Goal: Transaction & Acquisition: Purchase product/service

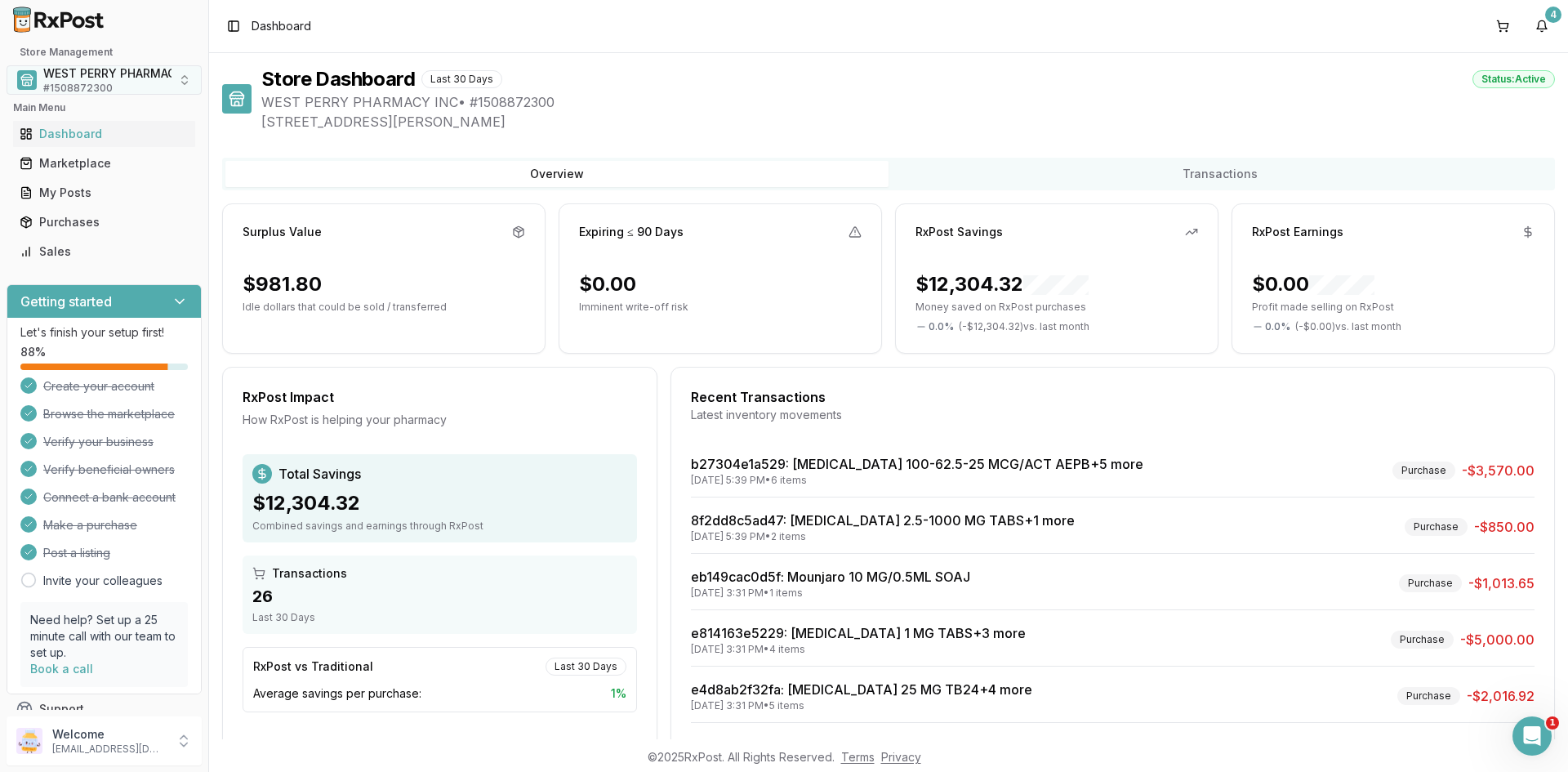
click at [84, 82] on span "# 1508872300" at bounding box center [78, 89] width 69 height 13
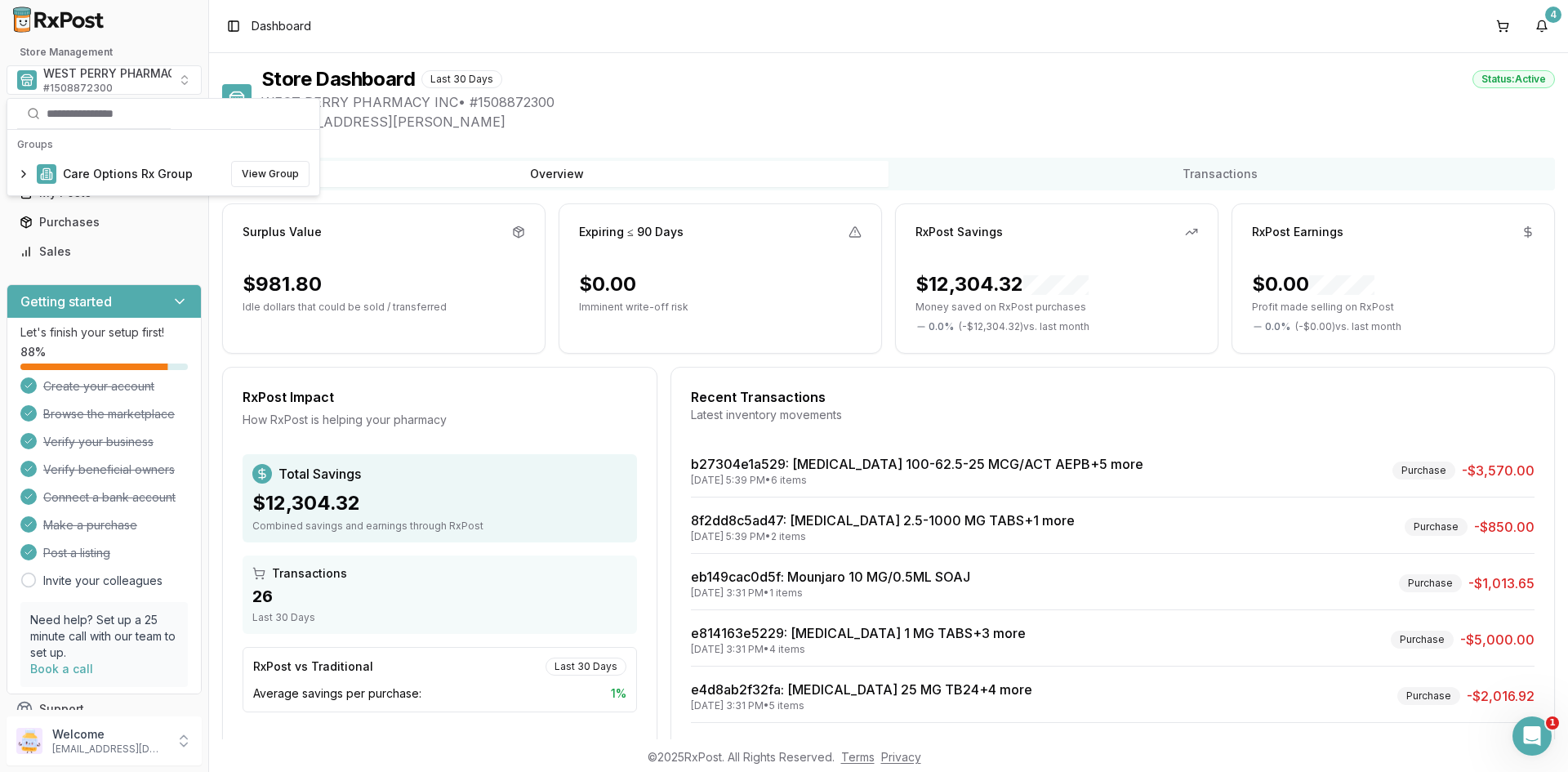
drag, startPoint x: 774, startPoint y: 60, endPoint x: 1079, endPoint y: 53, distance: 305.1
click at [786, 60] on div "Store Dashboard Last 30 Days Status: Active WEST PERRY PHARMACY INC • # 1508872…" at bounding box center [888, 396] width 1359 height 686
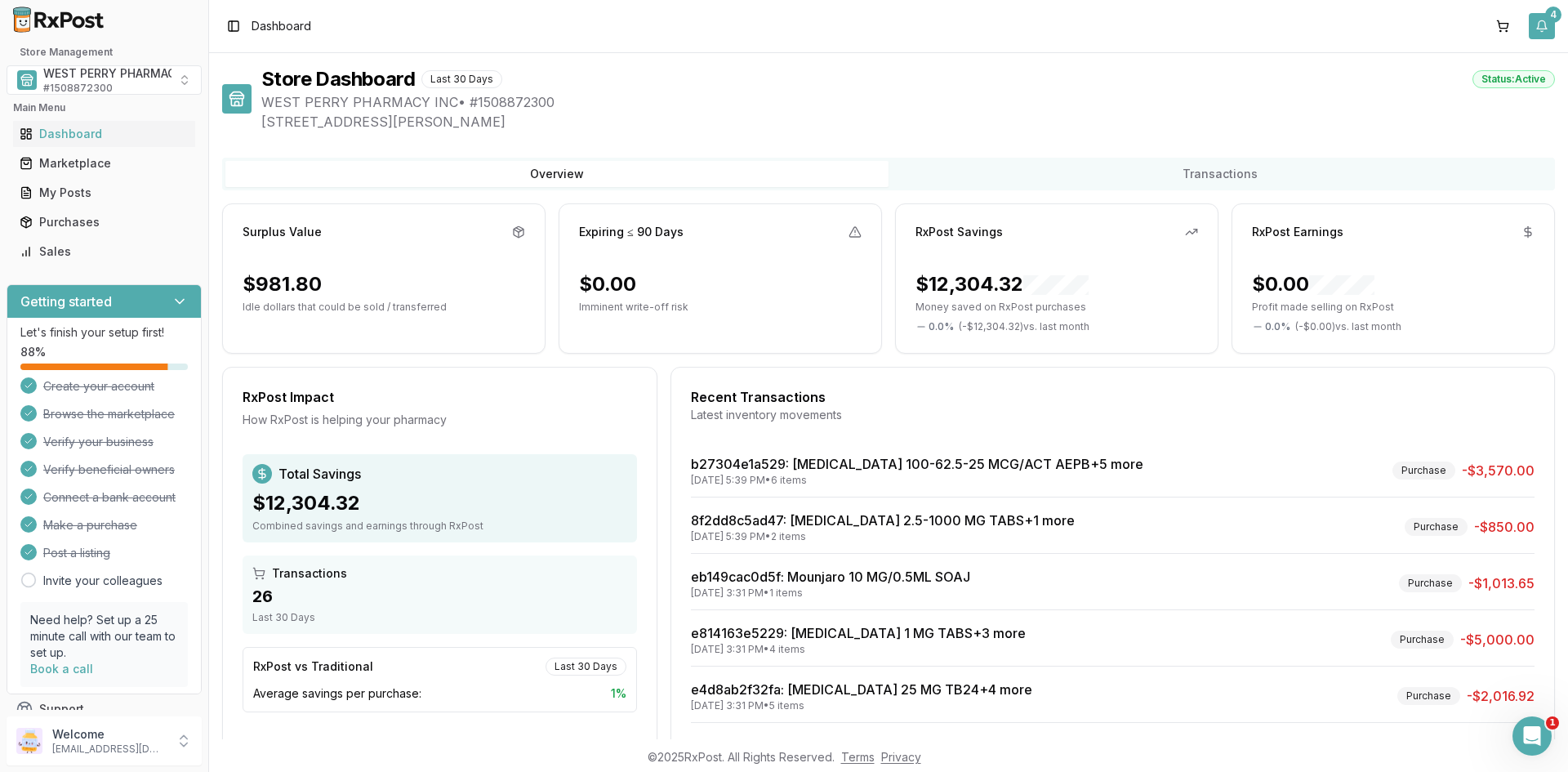
click at [1540, 19] on button "4" at bounding box center [1541, 26] width 26 height 26
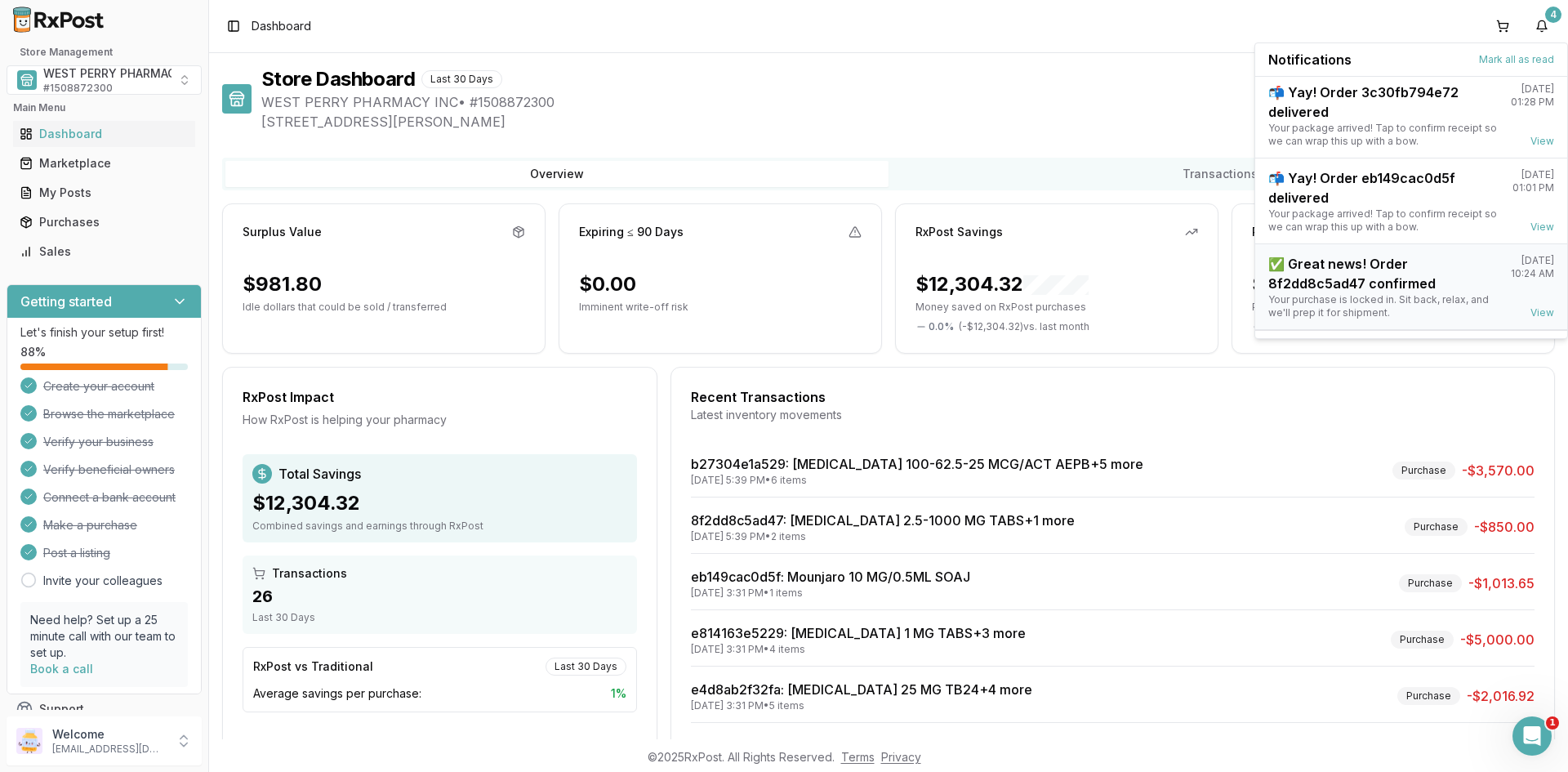
scroll to position [128, 0]
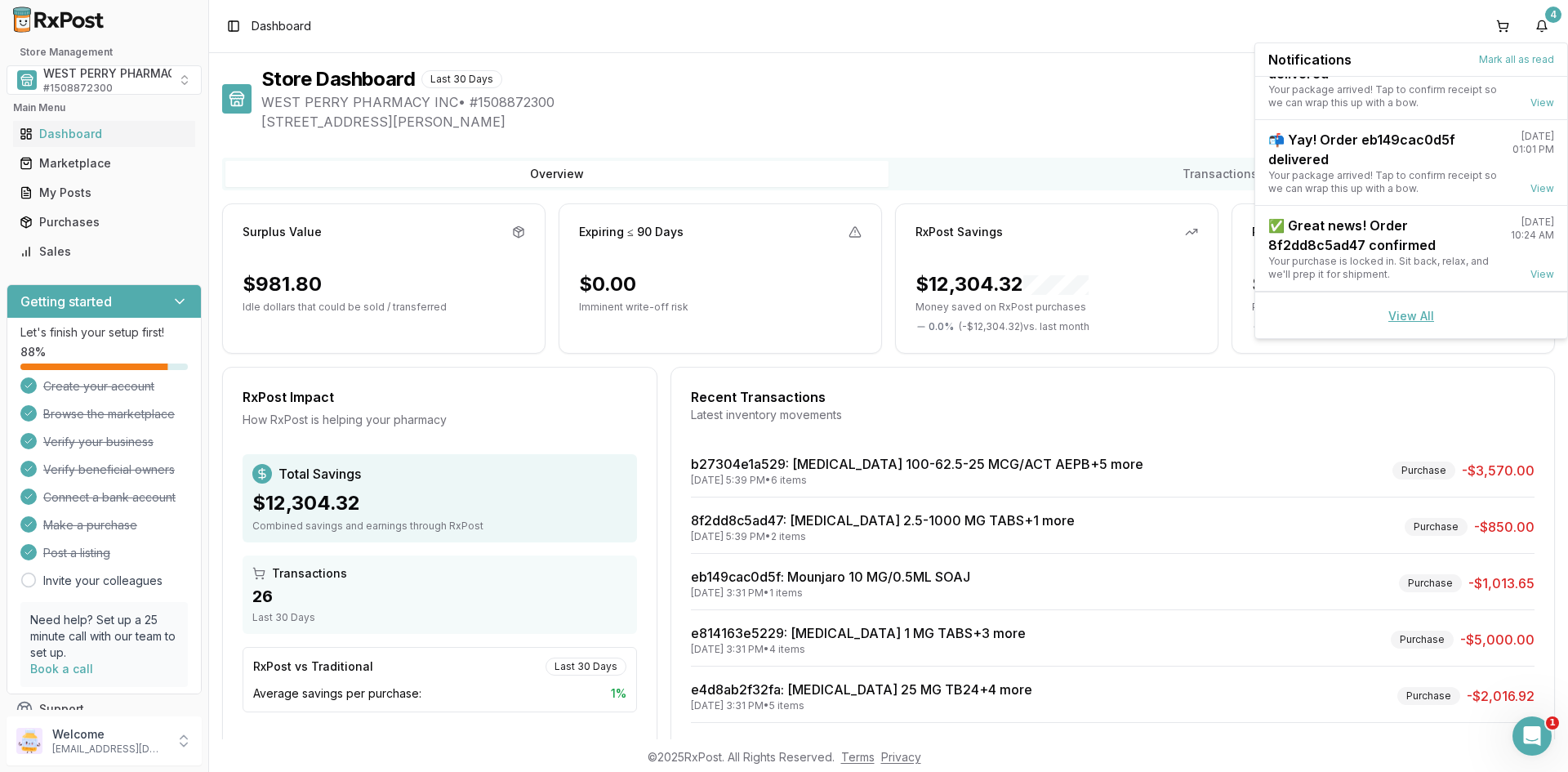
click at [1398, 317] on link "View All" at bounding box center [1411, 315] width 46 height 14
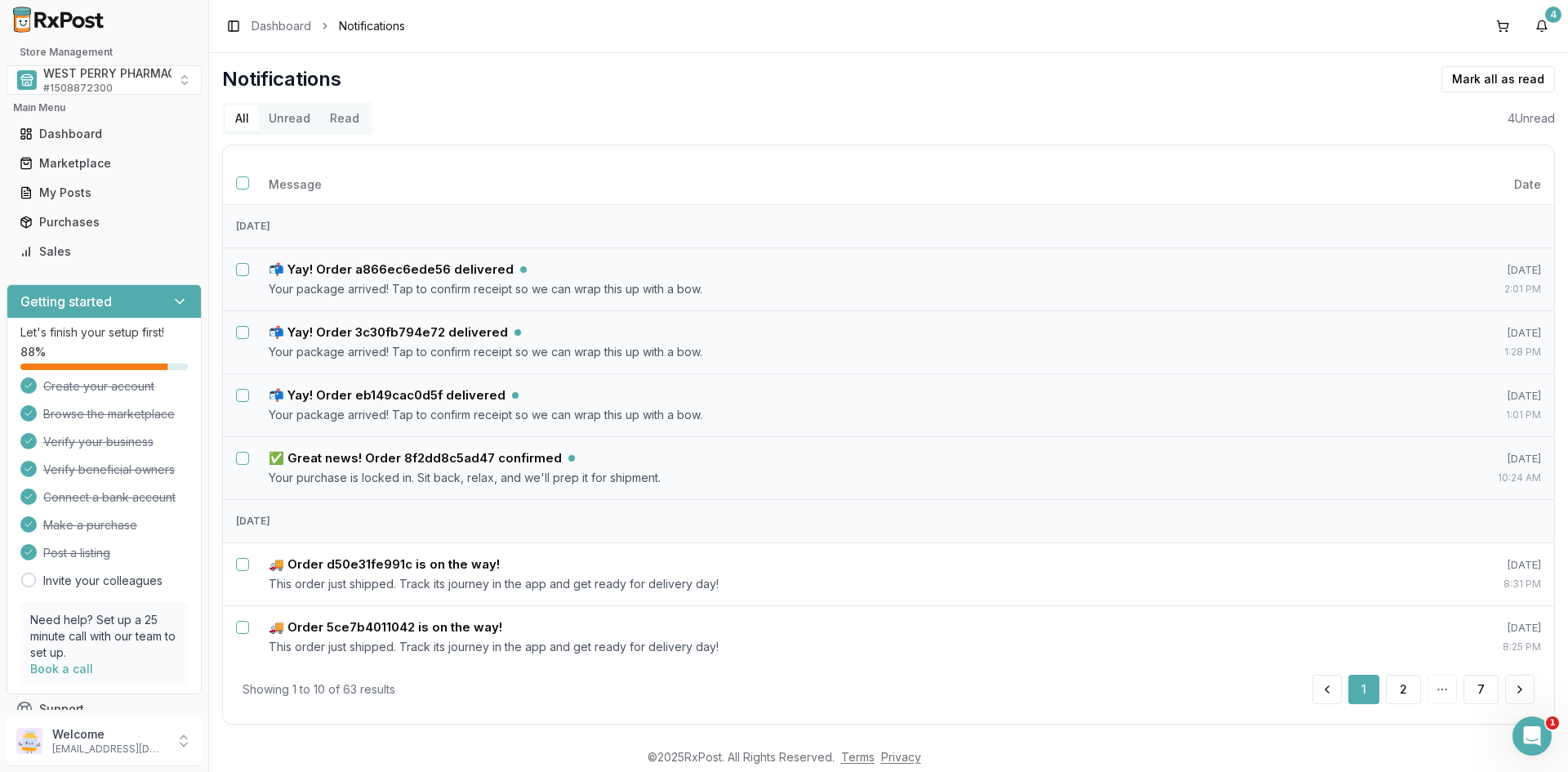
click at [286, 113] on button "Unread" at bounding box center [289, 118] width 61 height 26
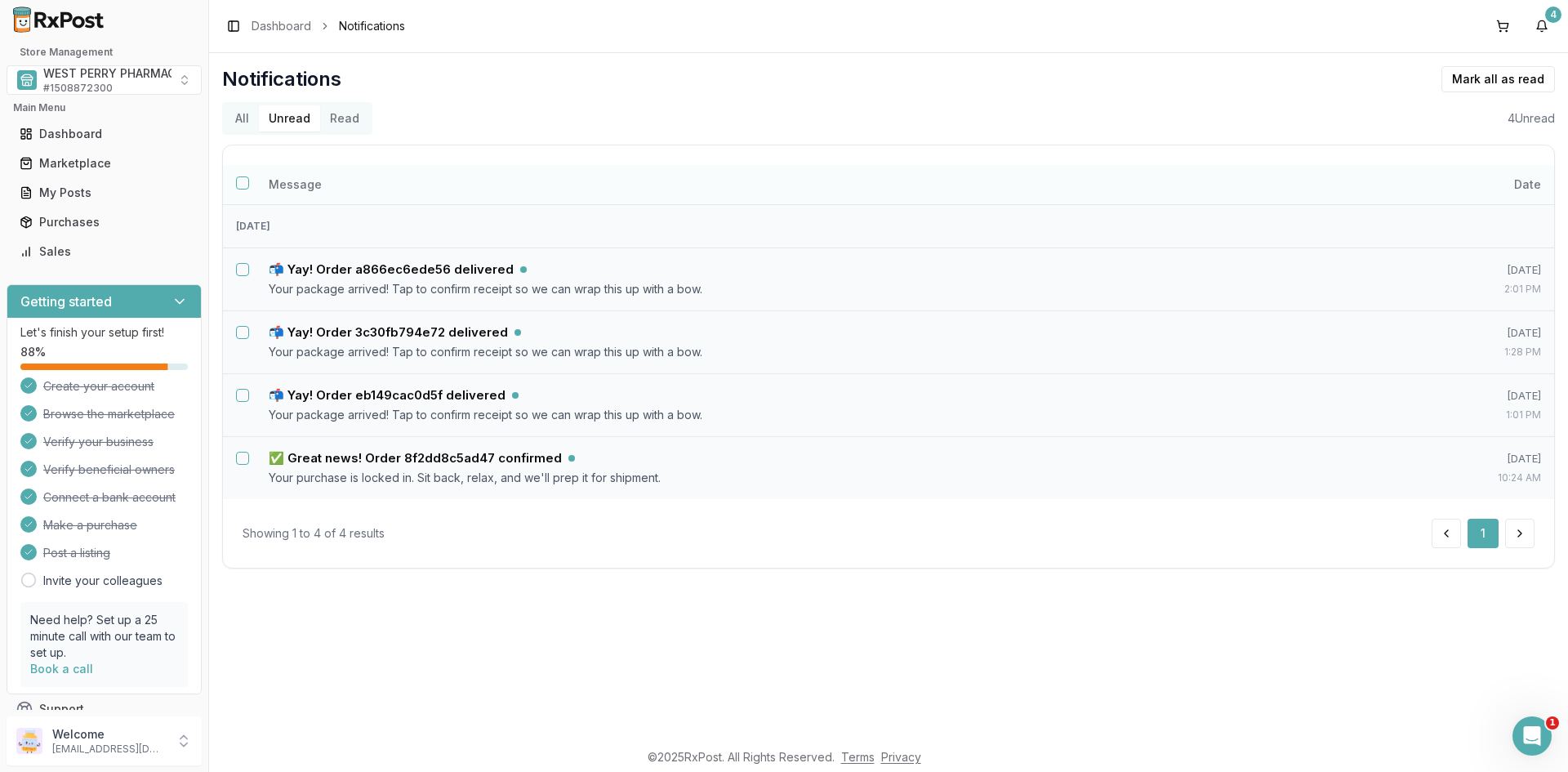
click at [246, 186] on button "Select all notifications" at bounding box center [242, 183] width 13 height 13
click at [1436, 72] on button "Mark as read" at bounding box center [1424, 79] width 96 height 26
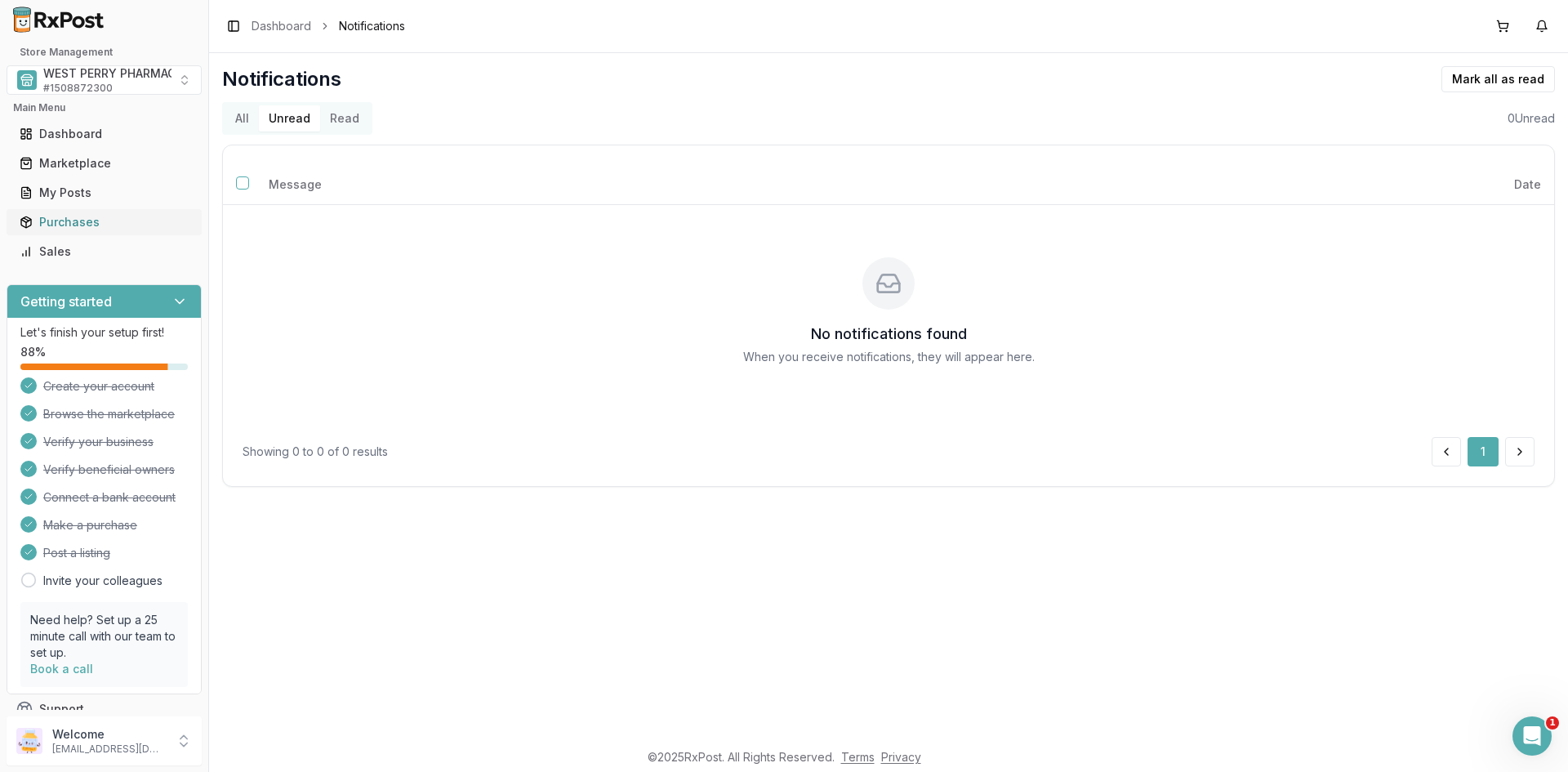
click at [61, 220] on div "Purchases" at bounding box center [104, 222] width 169 height 17
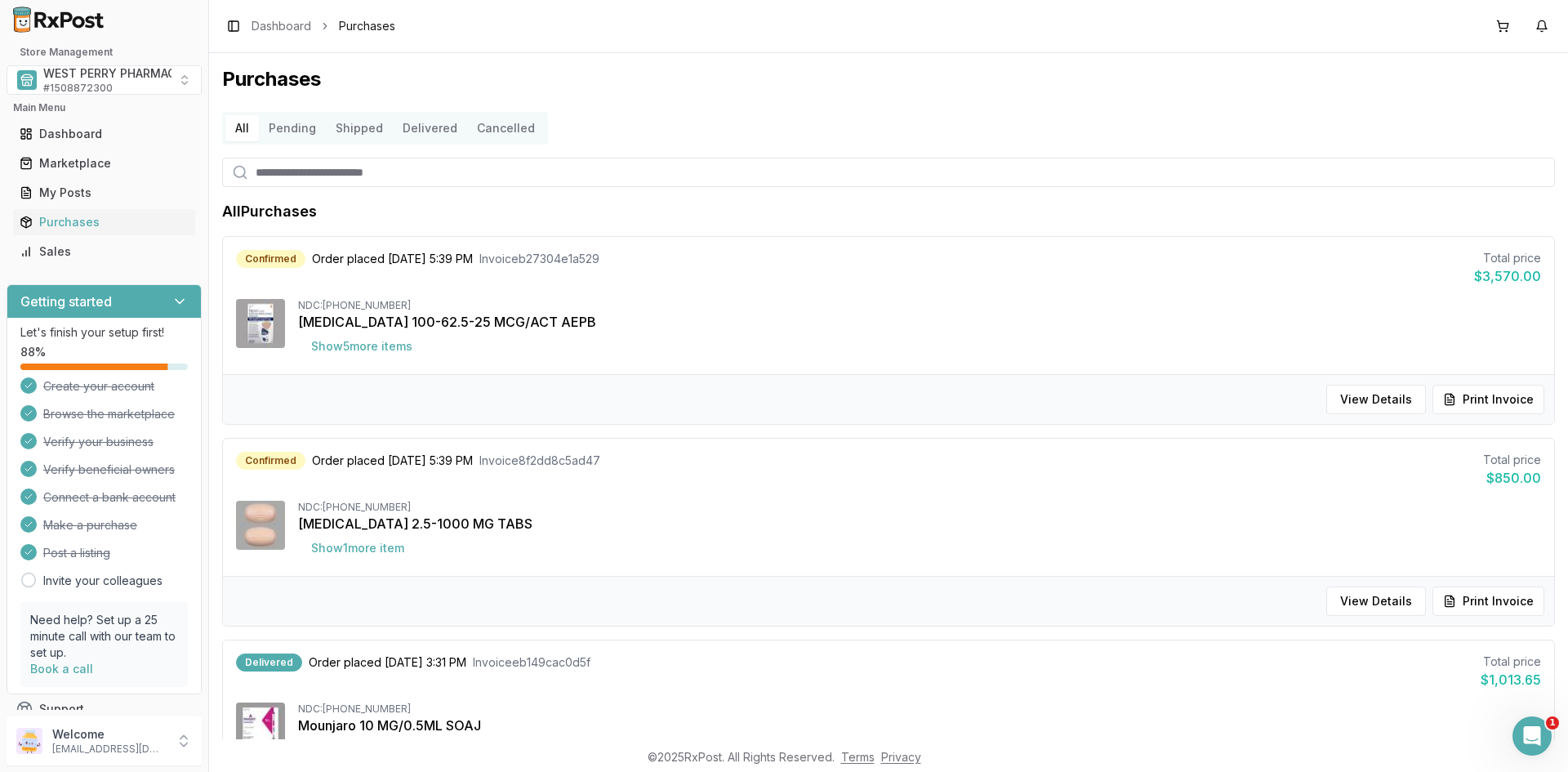
click at [421, 127] on button "Delivered" at bounding box center [429, 128] width 74 height 26
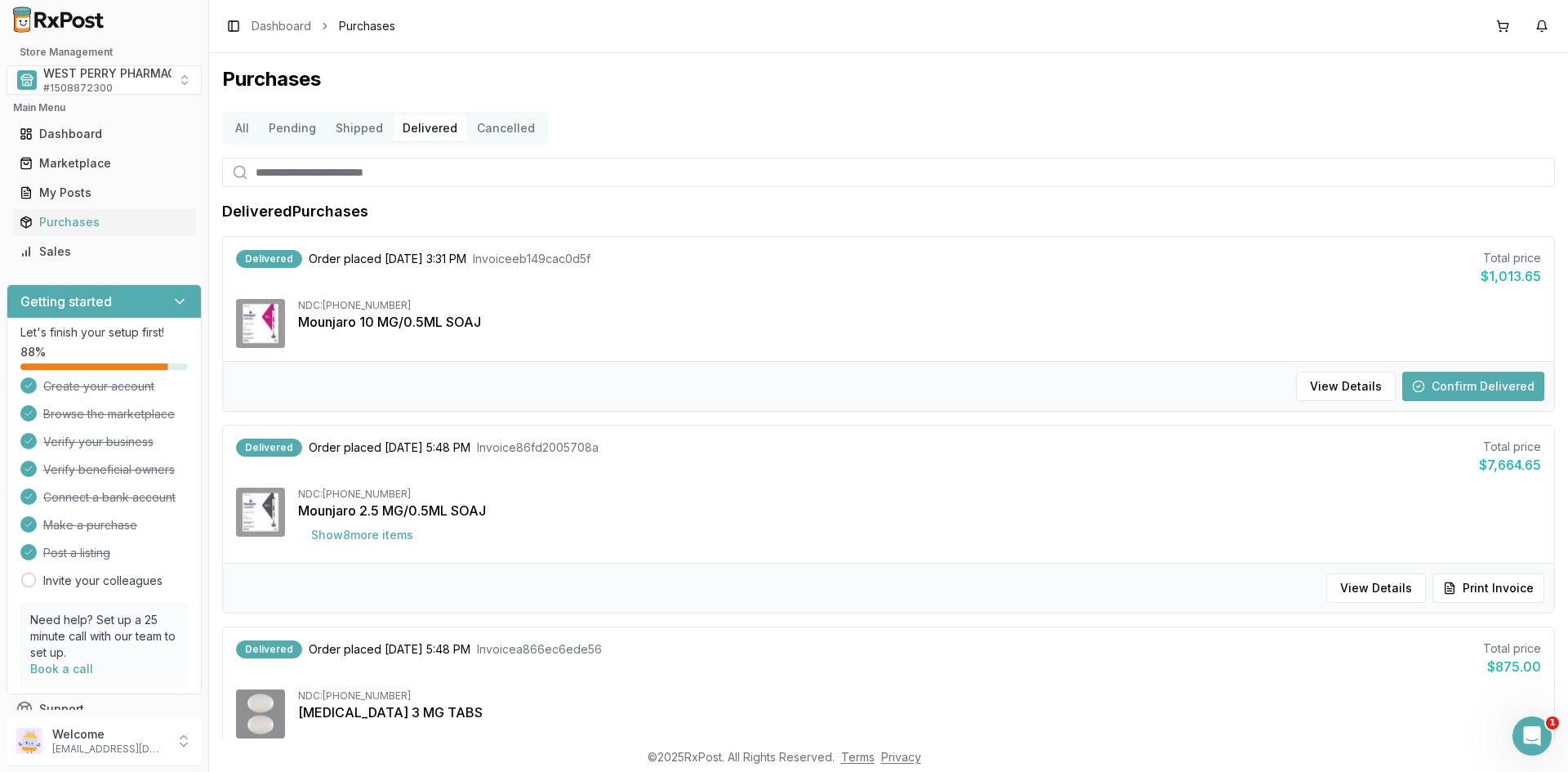
click at [1474, 380] on button "Confirm Delivered" at bounding box center [1473, 386] width 142 height 29
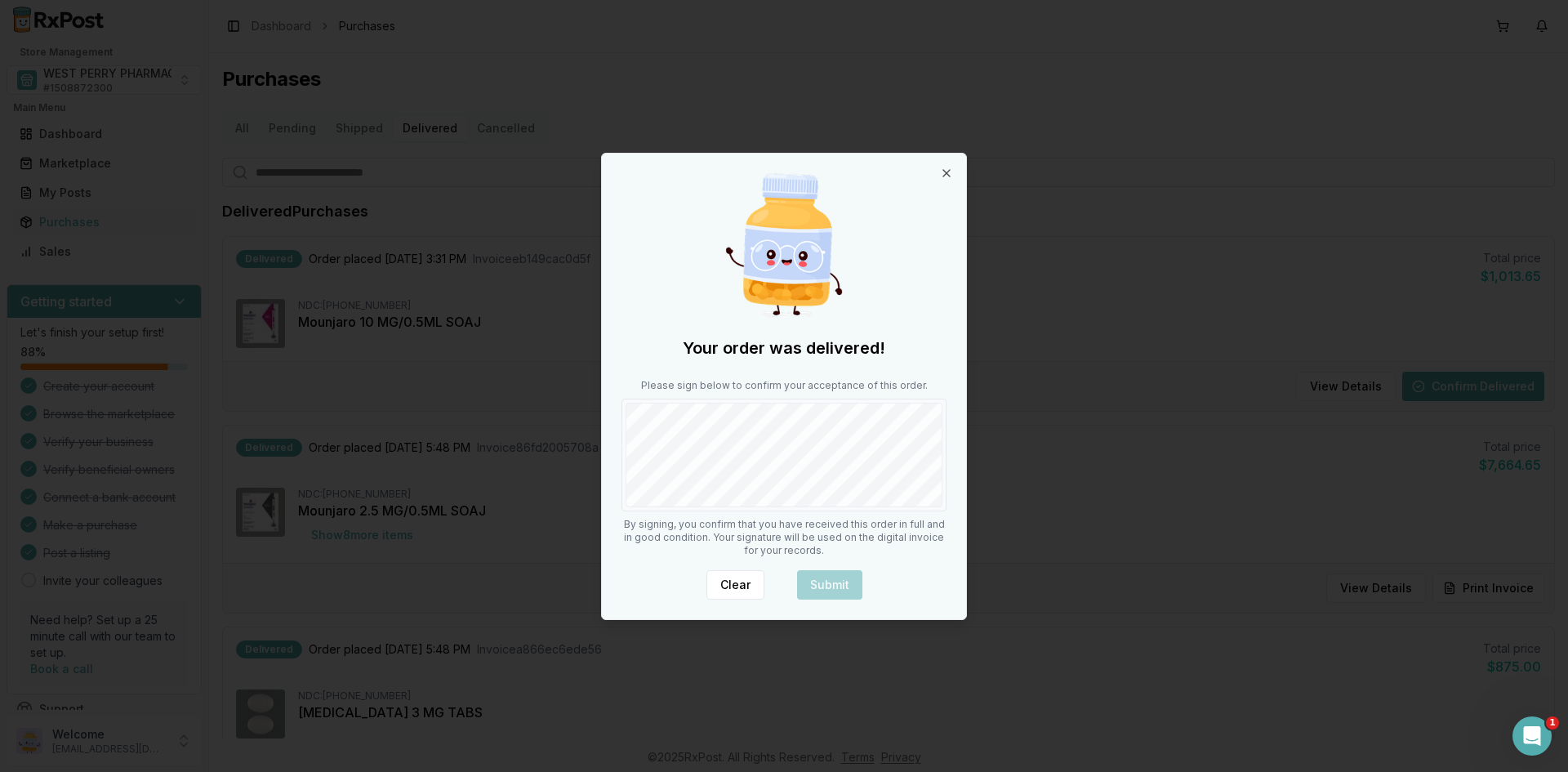
click at [736, 535] on div "Your order was delivered! Please sign below to confirm your acceptance of this …" at bounding box center [784, 386] width 364 height 465
click at [826, 584] on button "Submit" at bounding box center [830, 584] width 65 height 29
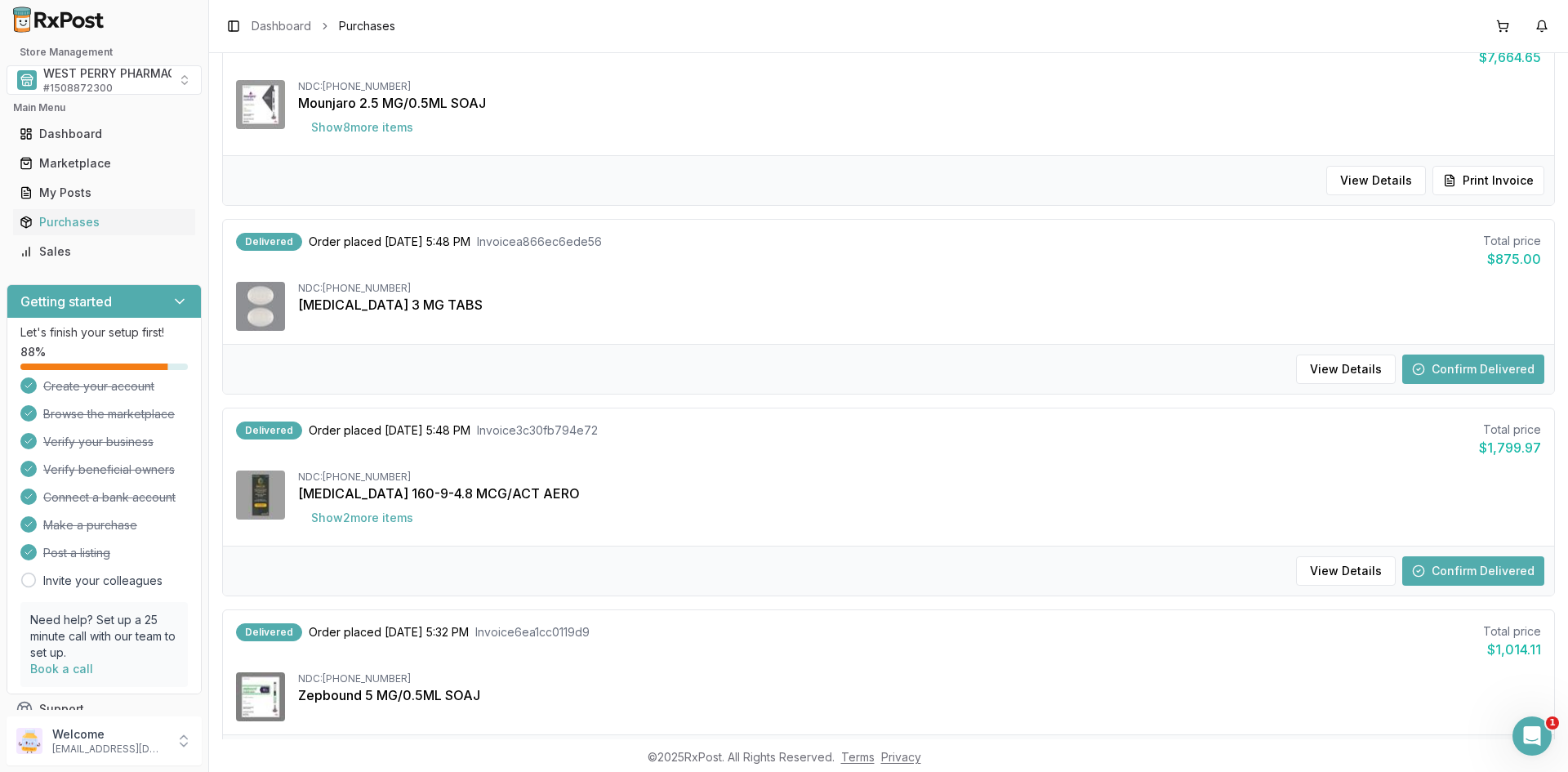
scroll to position [409, 0]
click at [1457, 364] on button "Confirm Delivered" at bounding box center [1473, 368] width 142 height 29
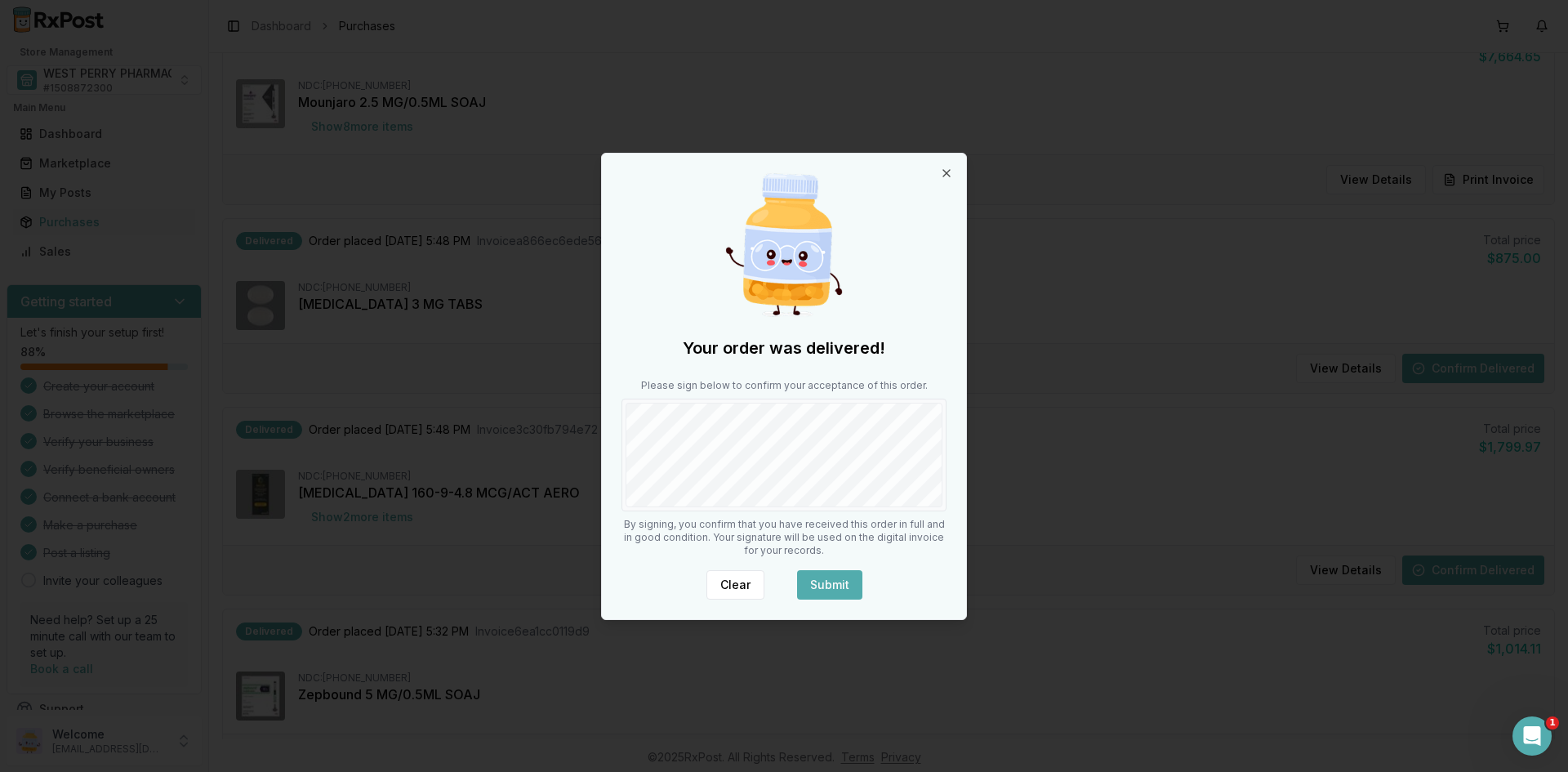
click at [816, 581] on button "Submit" at bounding box center [830, 584] width 65 height 29
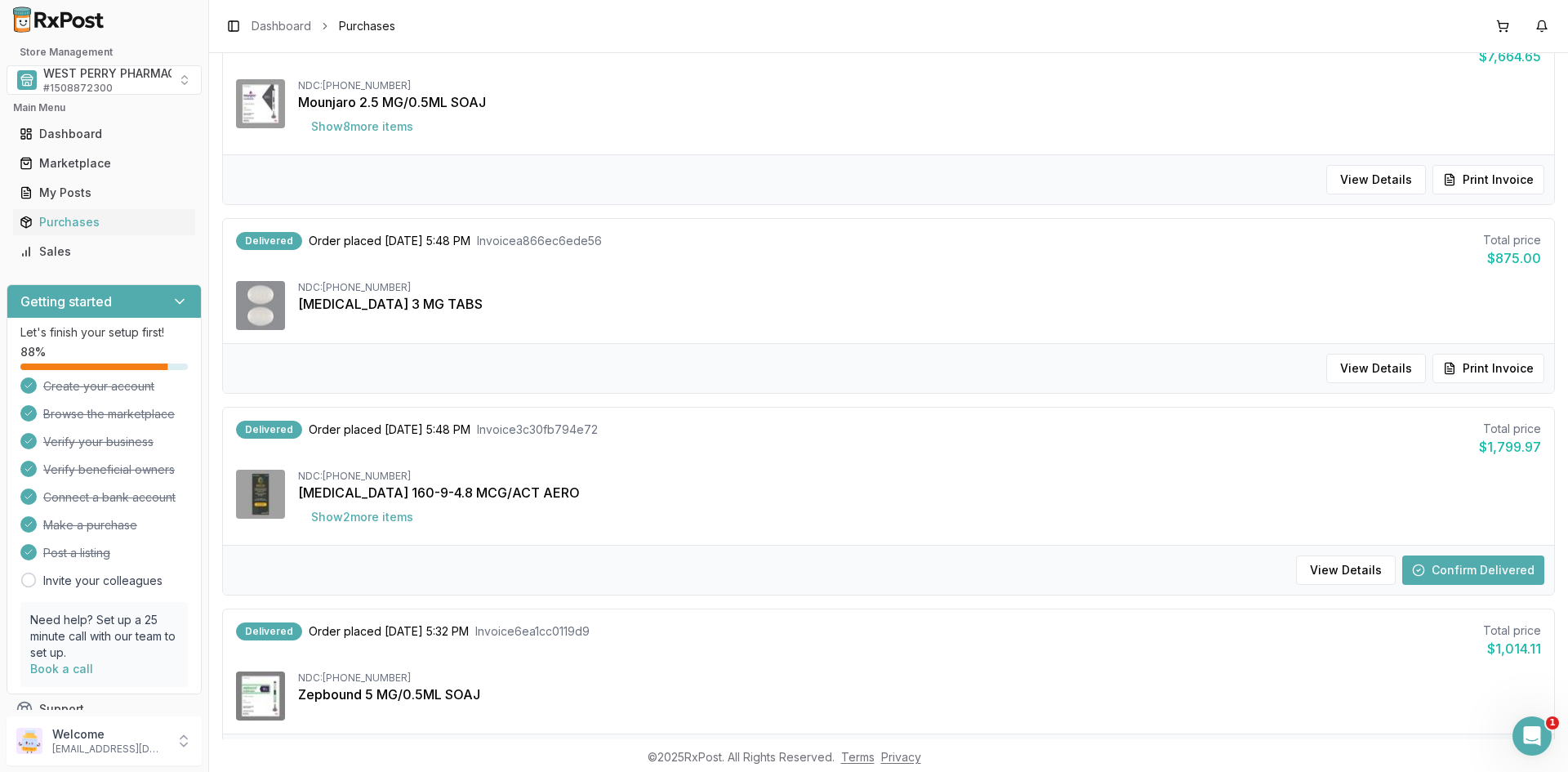
click at [1415, 562] on button "Confirm Delivered" at bounding box center [1473, 570] width 142 height 29
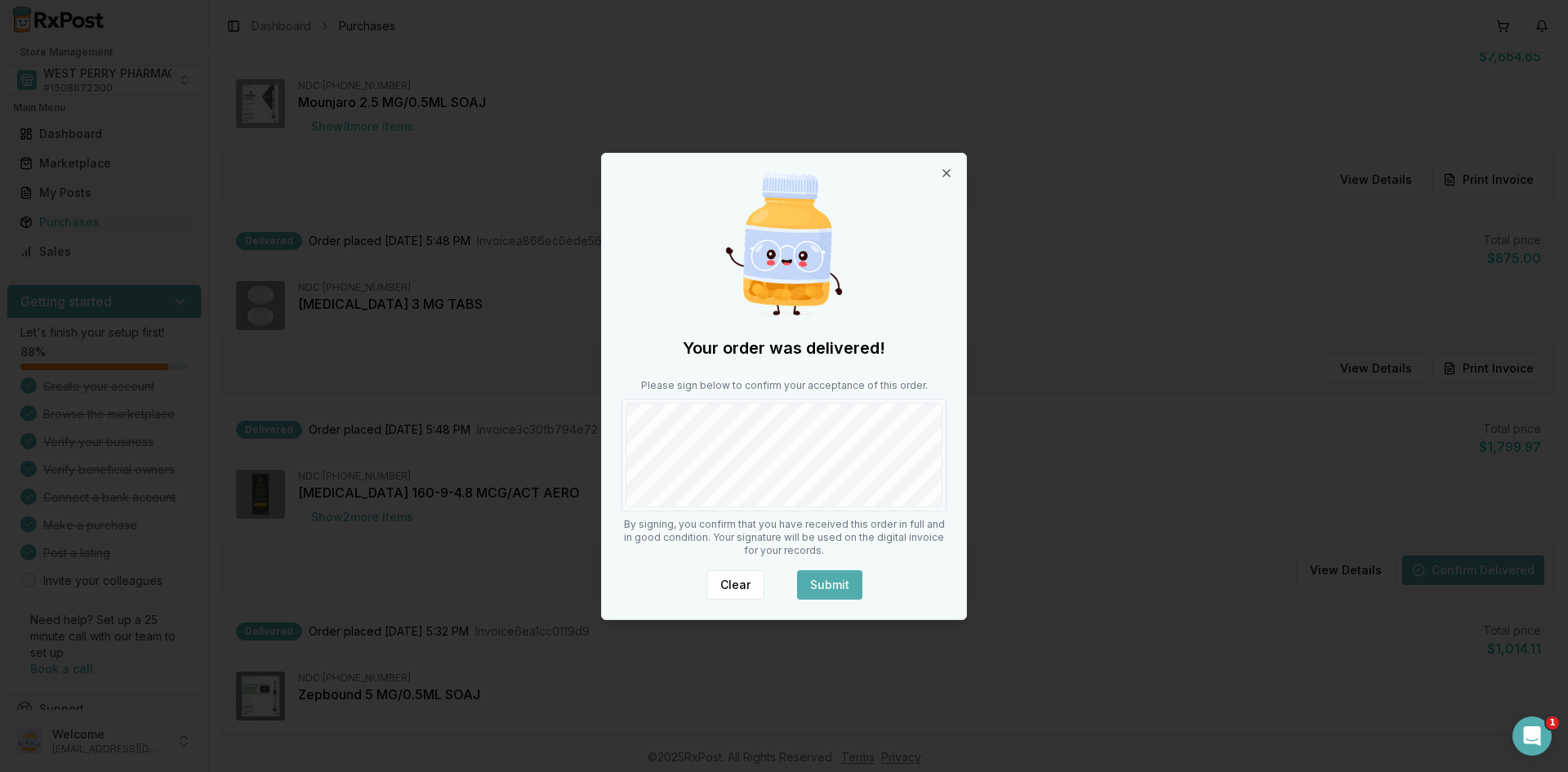
click at [826, 576] on button "Submit" at bounding box center [830, 584] width 65 height 29
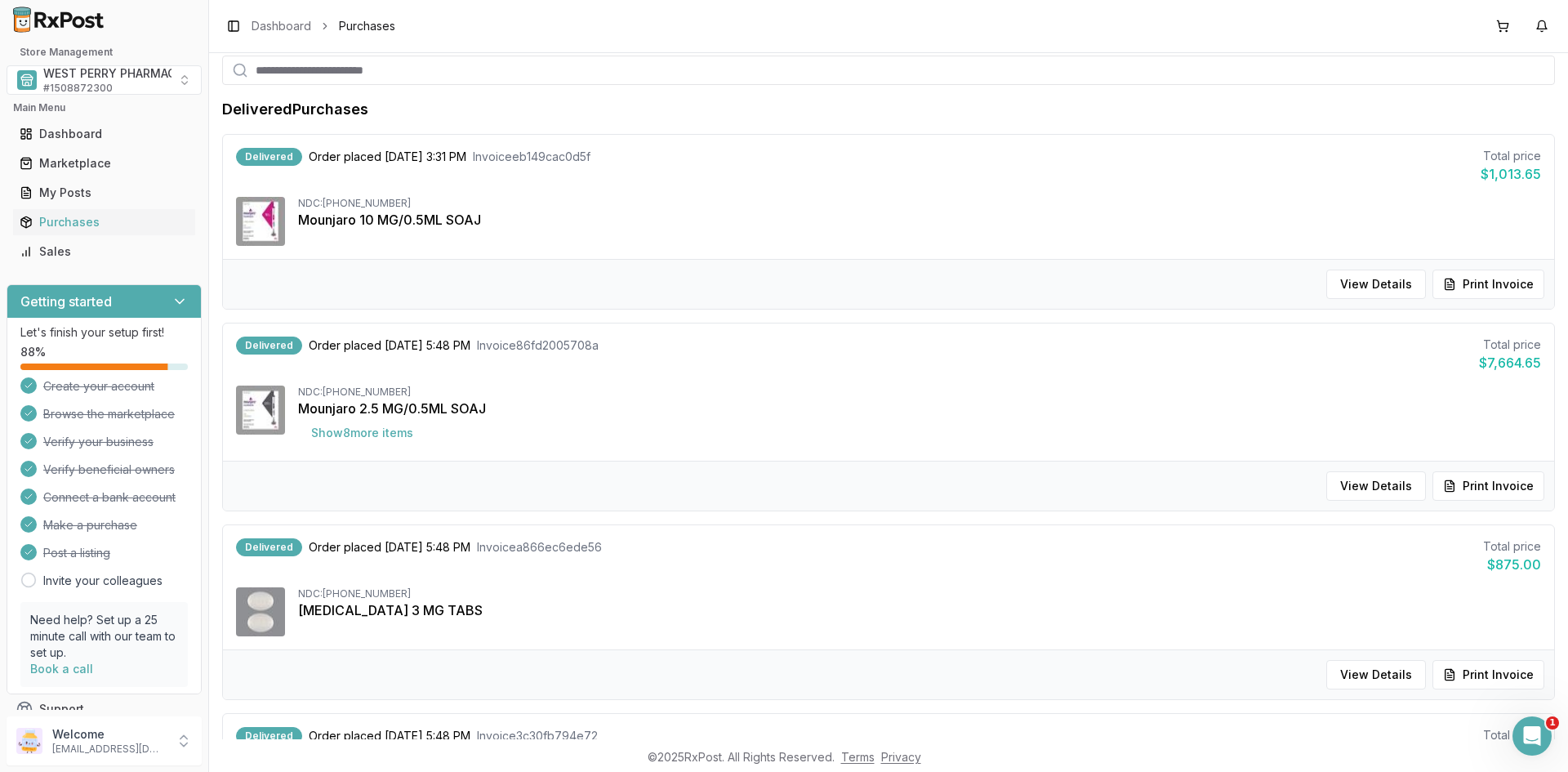
scroll to position [0, 0]
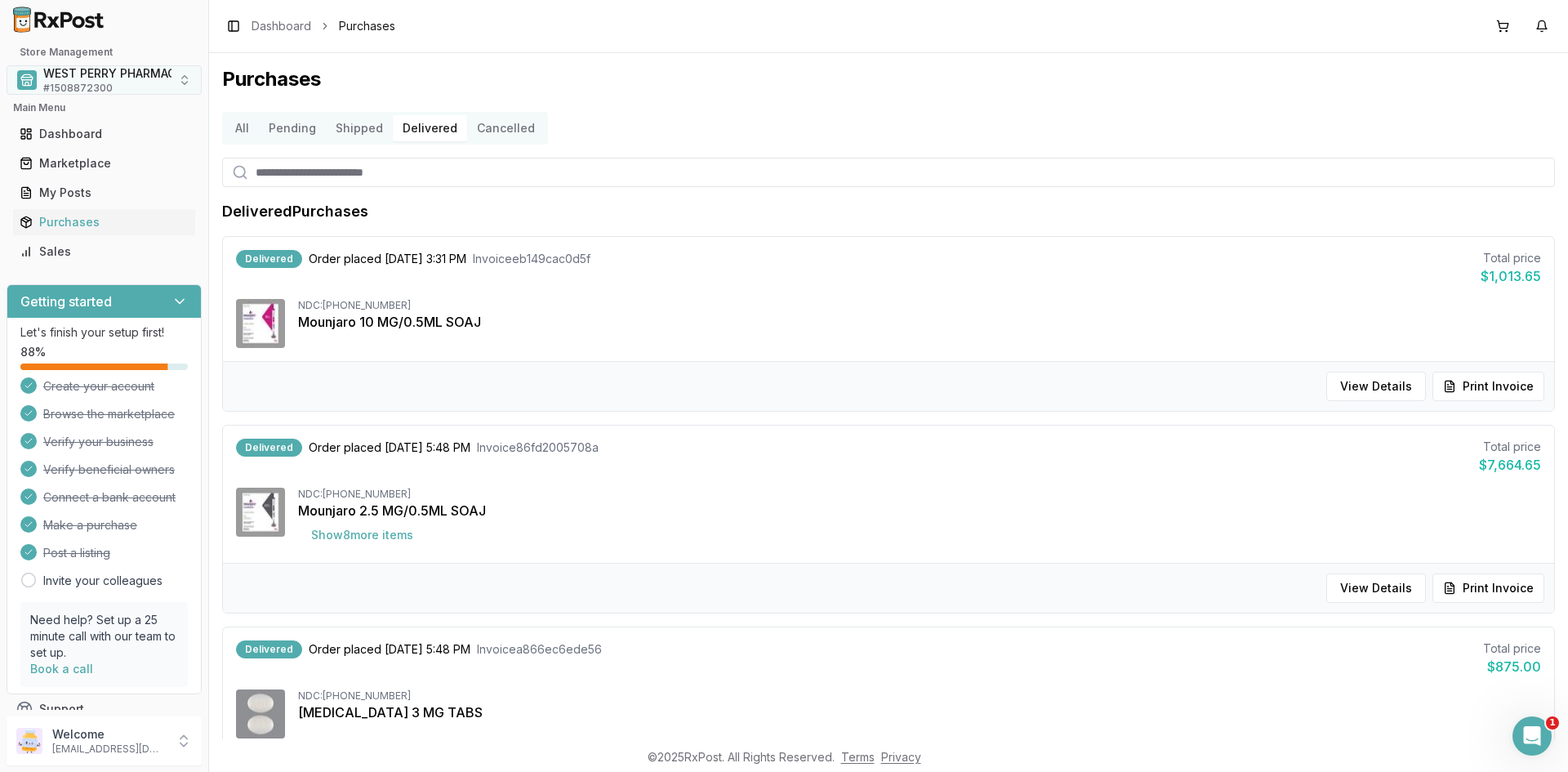
click at [92, 80] on span "WEST PERRY PHARMACY INC" at bounding box center [125, 74] width 164 height 17
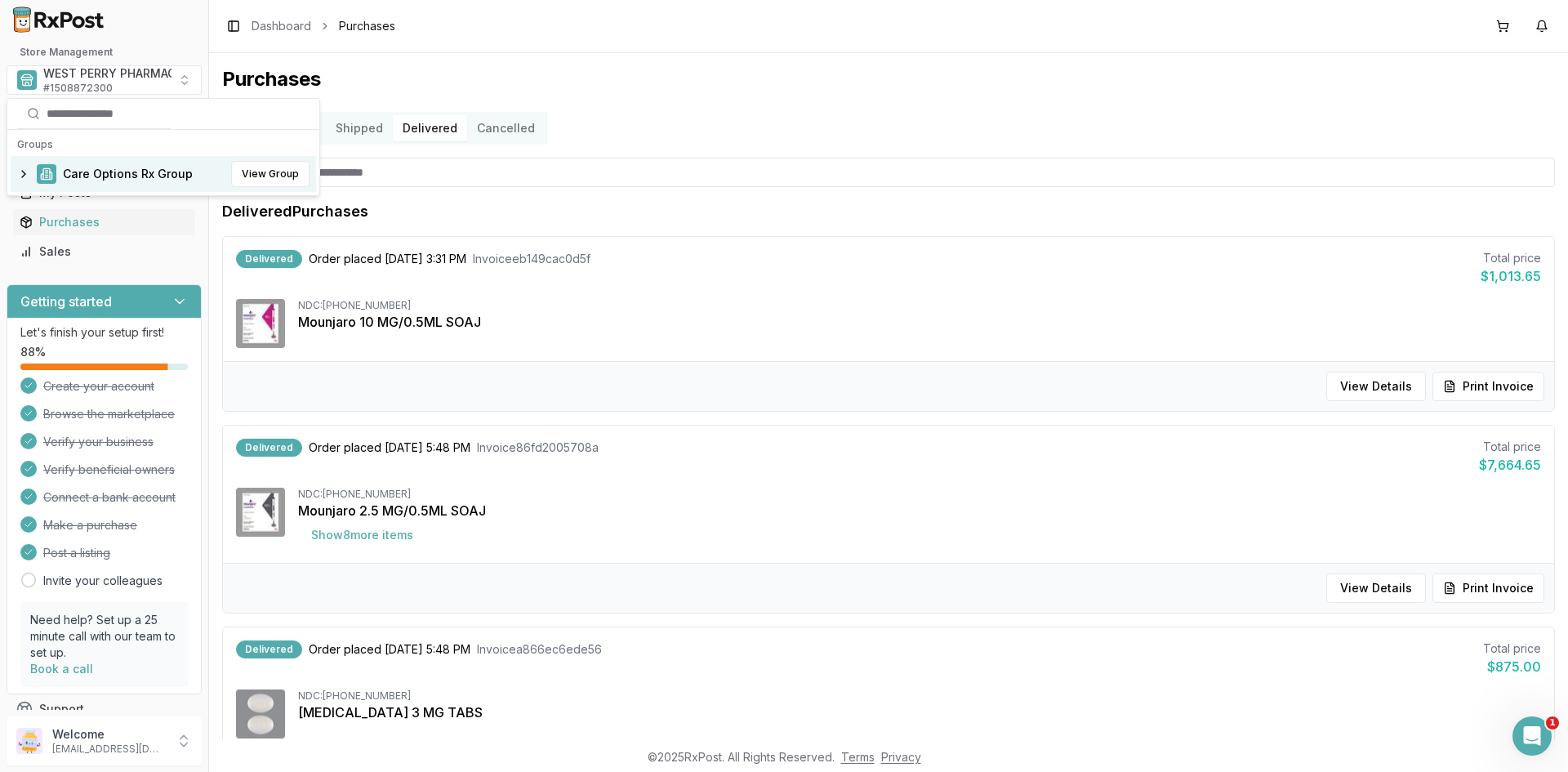
click at [85, 174] on span "Care Options Rx Group" at bounding box center [127, 174] width 129 height 17
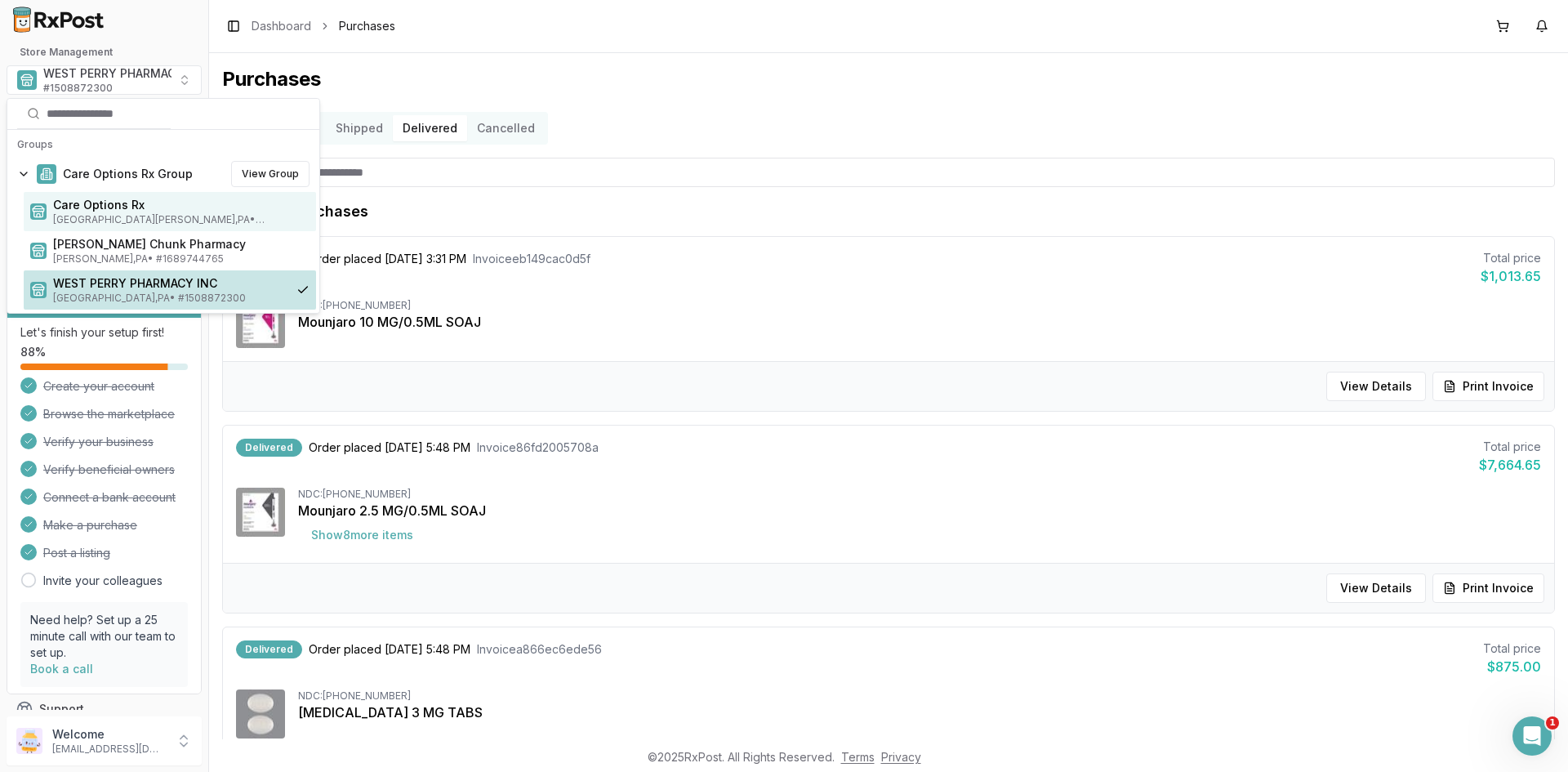
click at [89, 205] on span "Care Options Rx" at bounding box center [181, 206] width 256 height 17
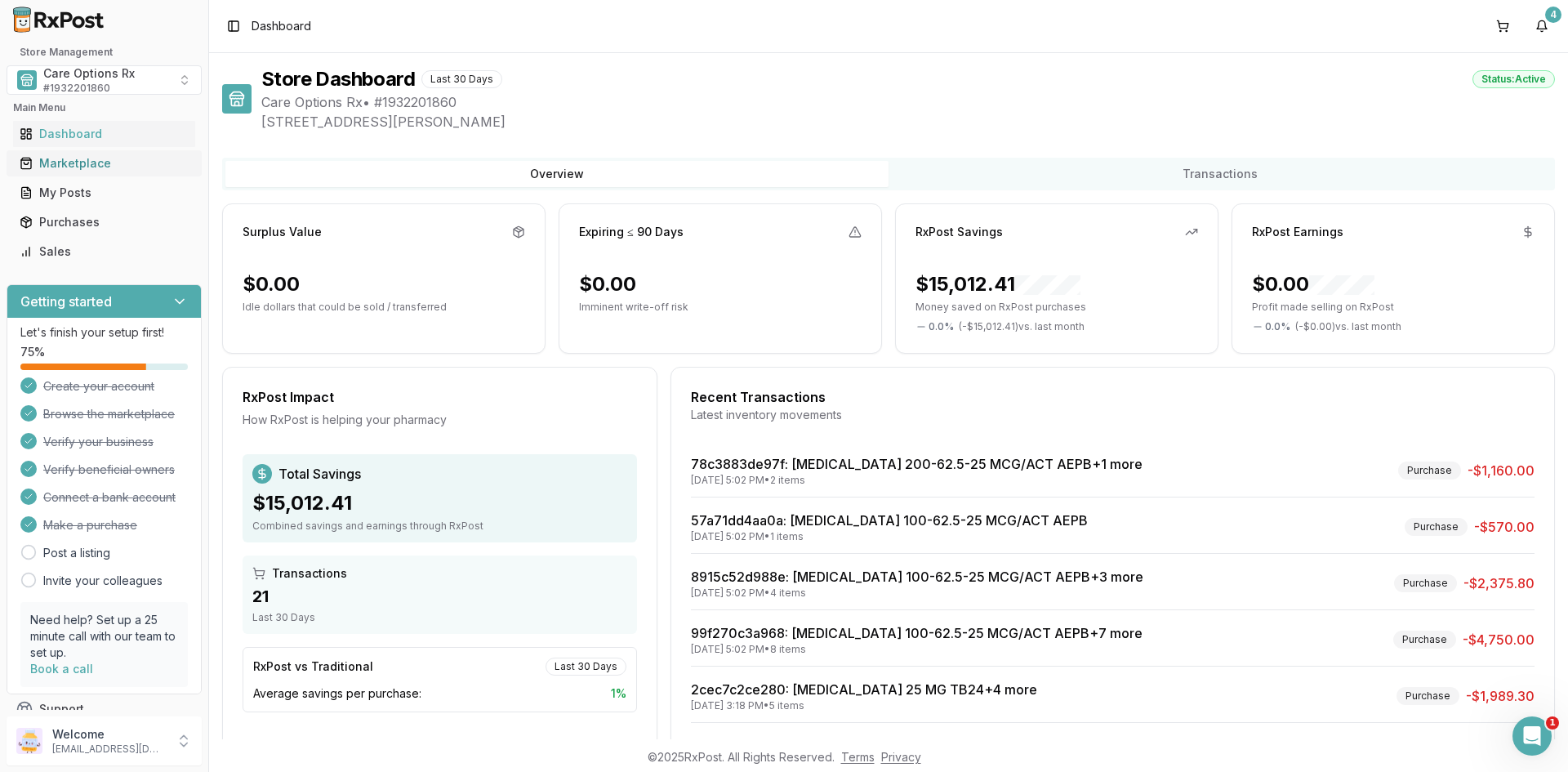
click at [74, 163] on div "Marketplace" at bounding box center [104, 164] width 169 height 17
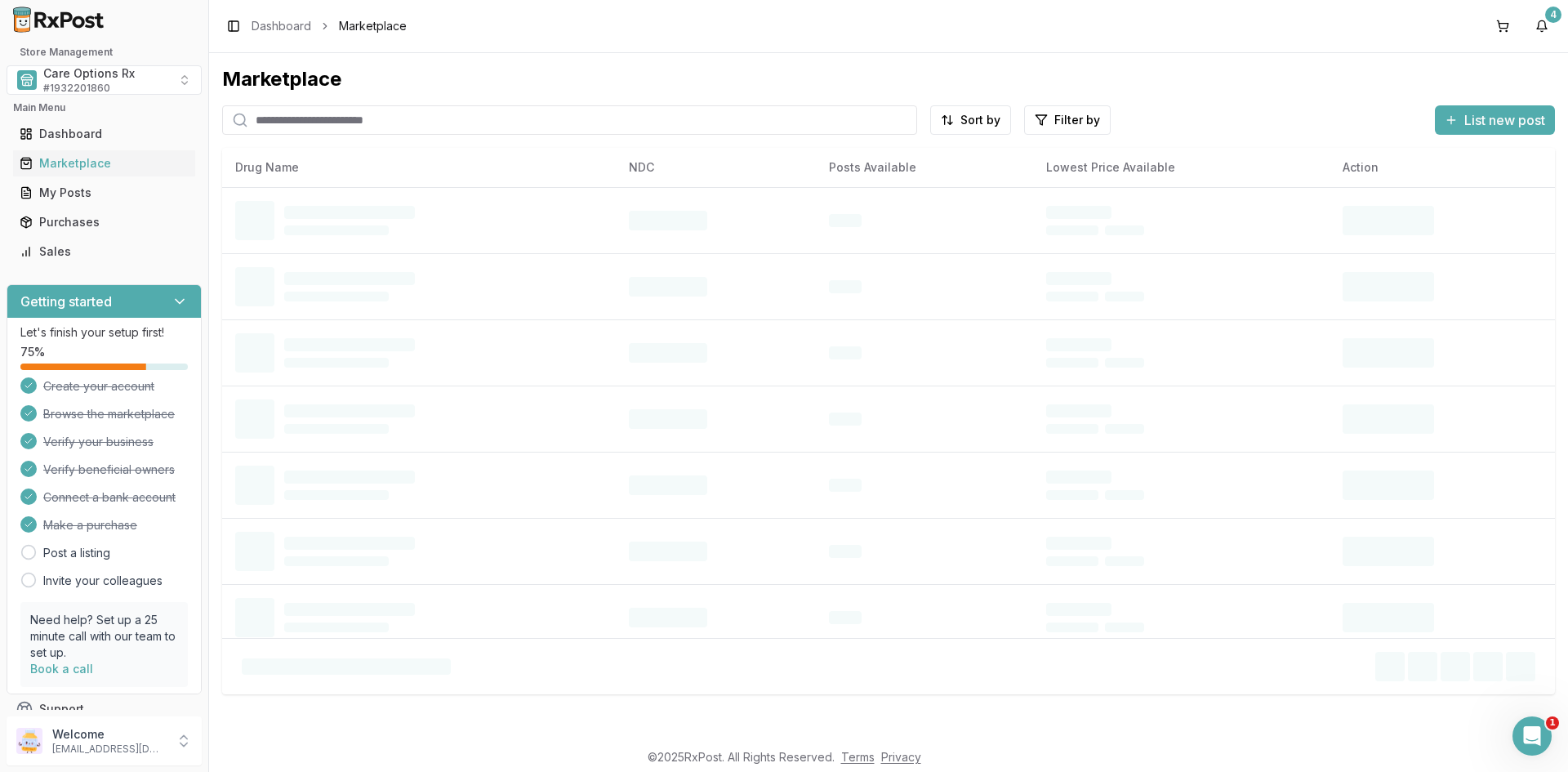
click at [322, 122] on input "search" at bounding box center [570, 119] width 695 height 29
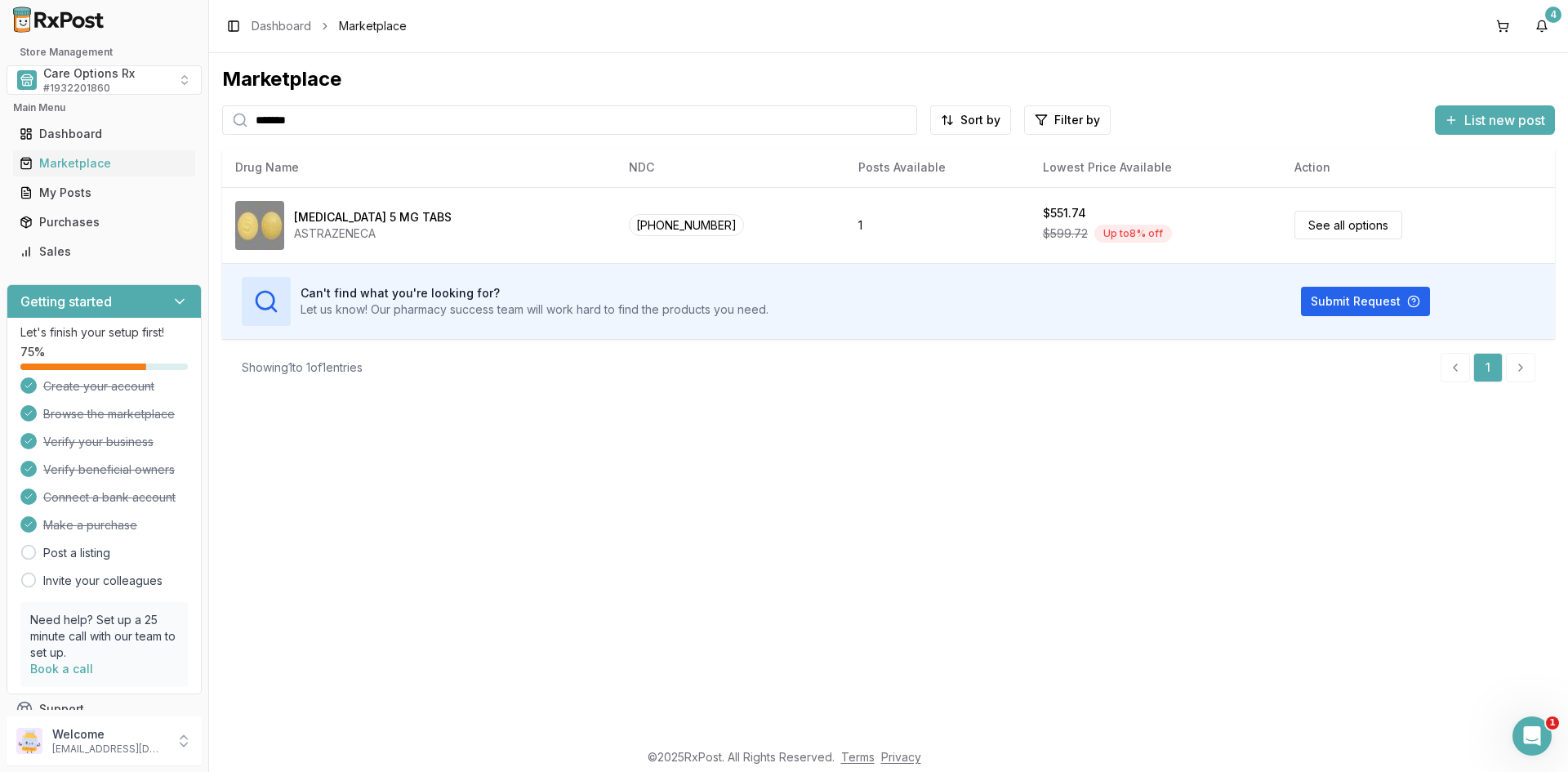
click at [373, 119] on input "*******" at bounding box center [570, 119] width 695 height 29
drag, startPoint x: 318, startPoint y: 119, endPoint x: 203, endPoint y: 119, distance: 115.0
click at [203, 119] on div "Store Management Care Options Rx # 1932201860 Main Menu Dashboard Marketplace M…" at bounding box center [784, 386] width 1568 height 772
type input "*********"
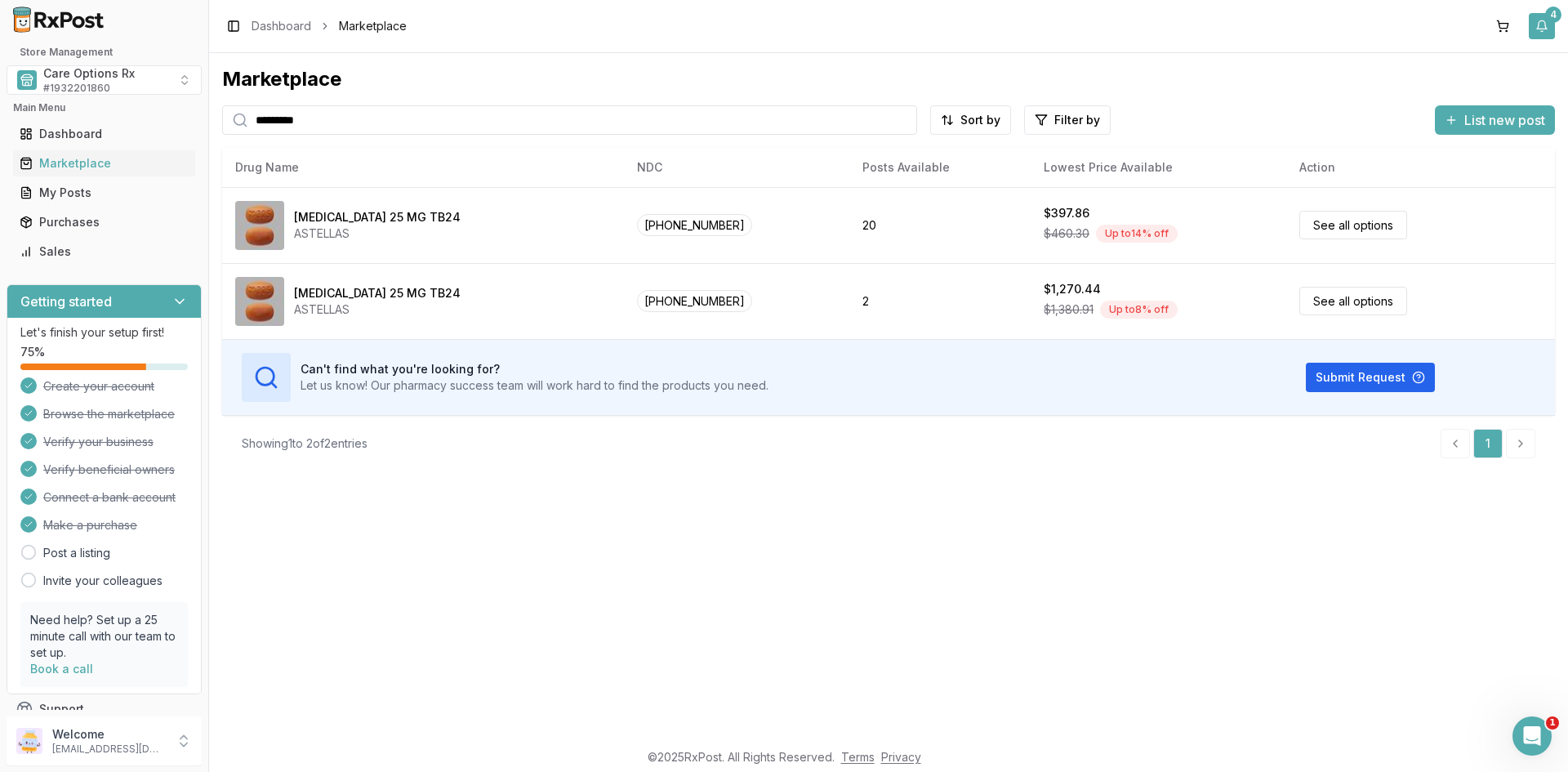
click at [1545, 18] on div "4" at bounding box center [1553, 15] width 17 height 17
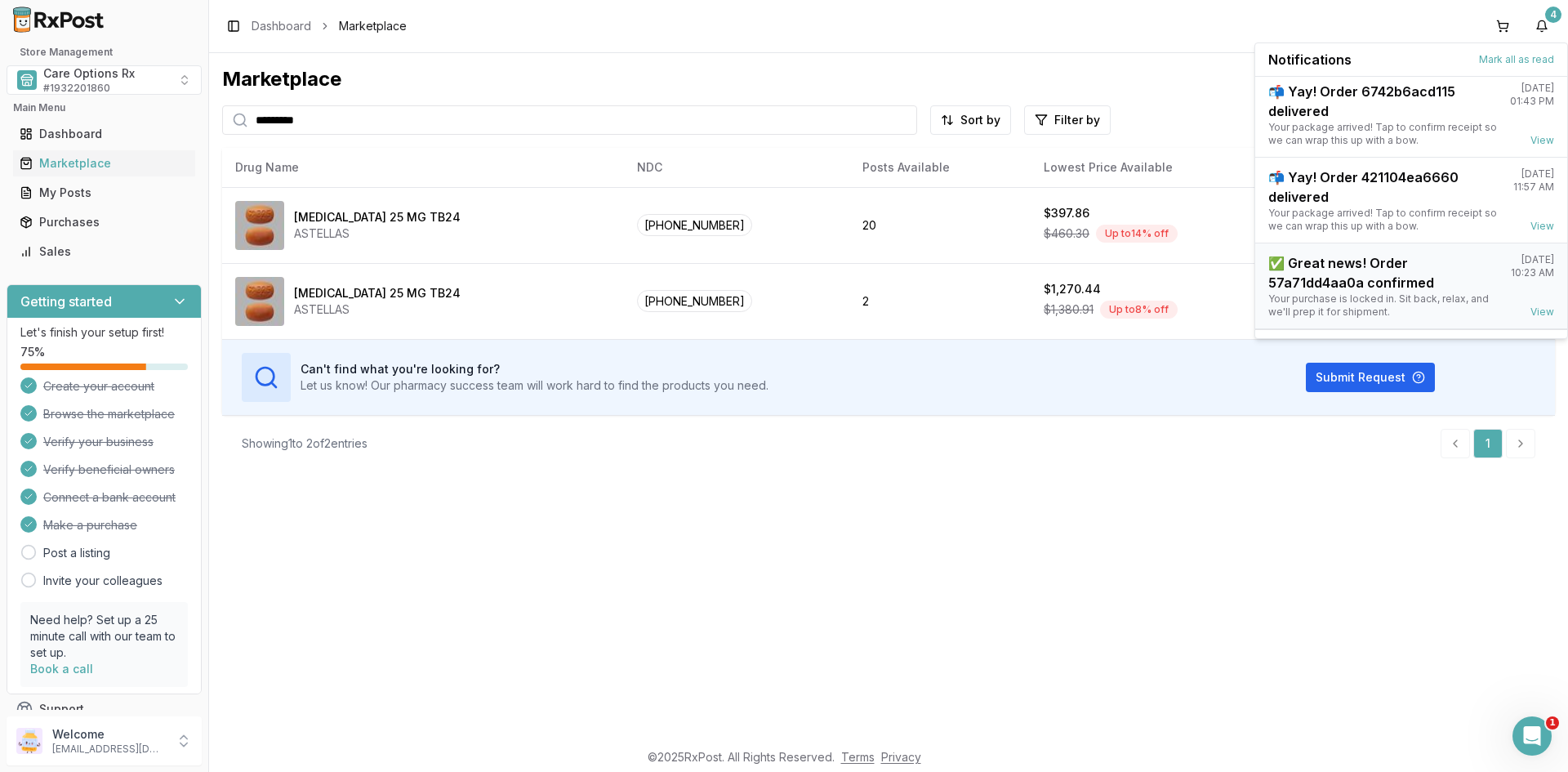
scroll to position [128, 0]
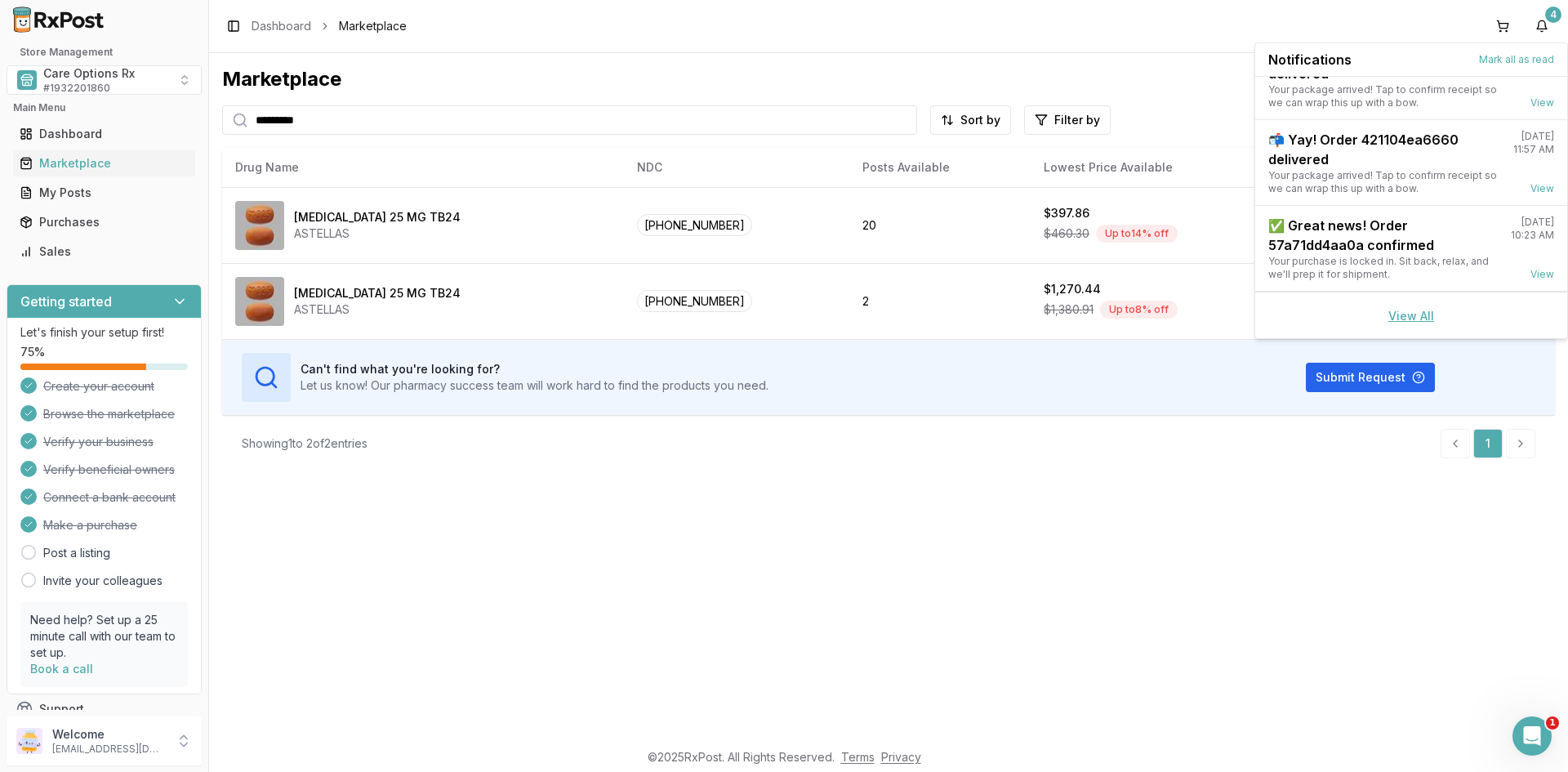
click at [1396, 312] on link "View All" at bounding box center [1411, 315] width 46 height 14
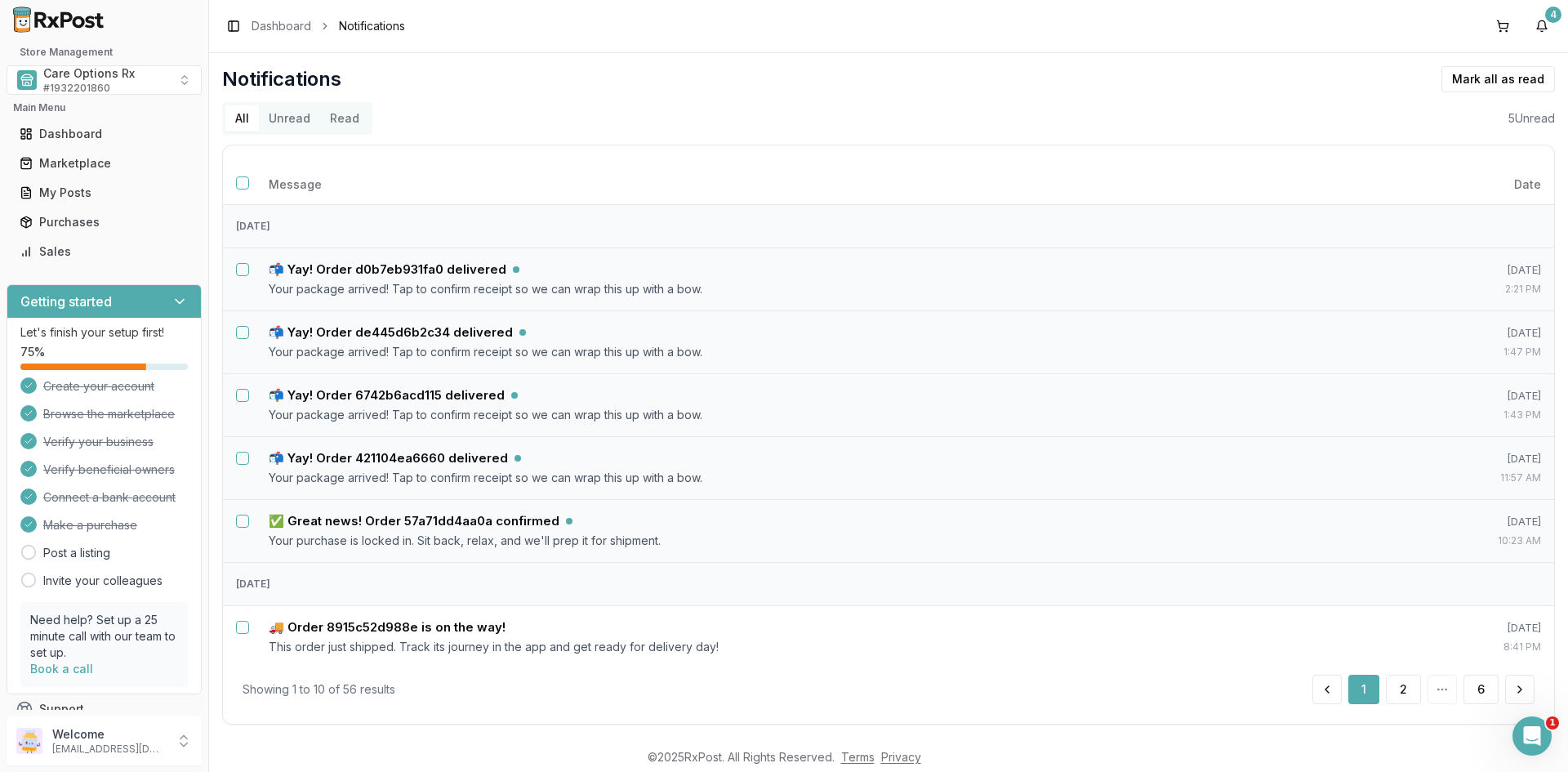
click at [284, 118] on button "Unread" at bounding box center [289, 118] width 61 height 26
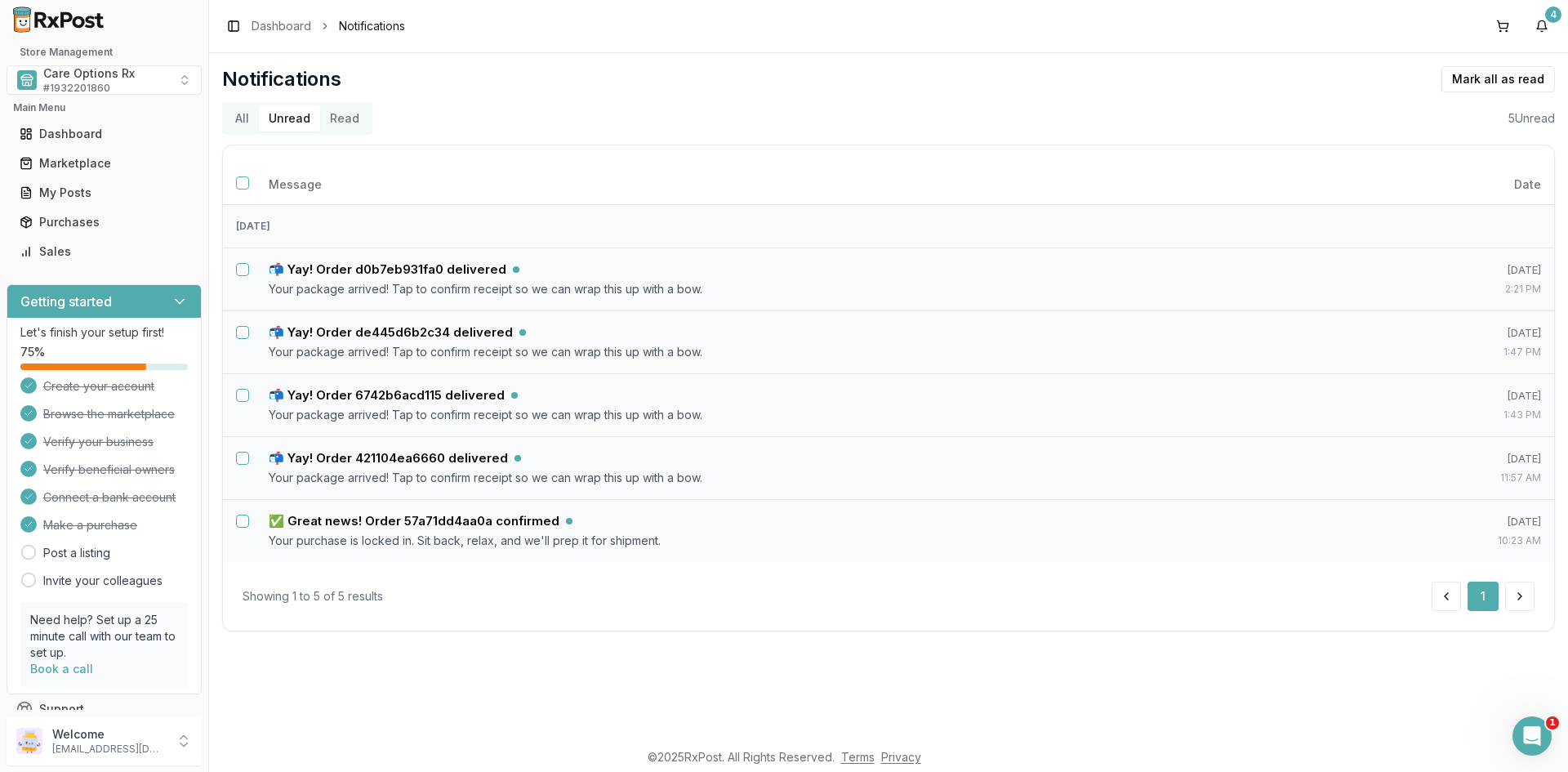
click at [292, 119] on button "Unread" at bounding box center [289, 118] width 61 height 26
click at [244, 184] on button "Select all notifications" at bounding box center [242, 183] width 13 height 13
click at [1436, 78] on button "Mark as read" at bounding box center [1424, 79] width 96 height 26
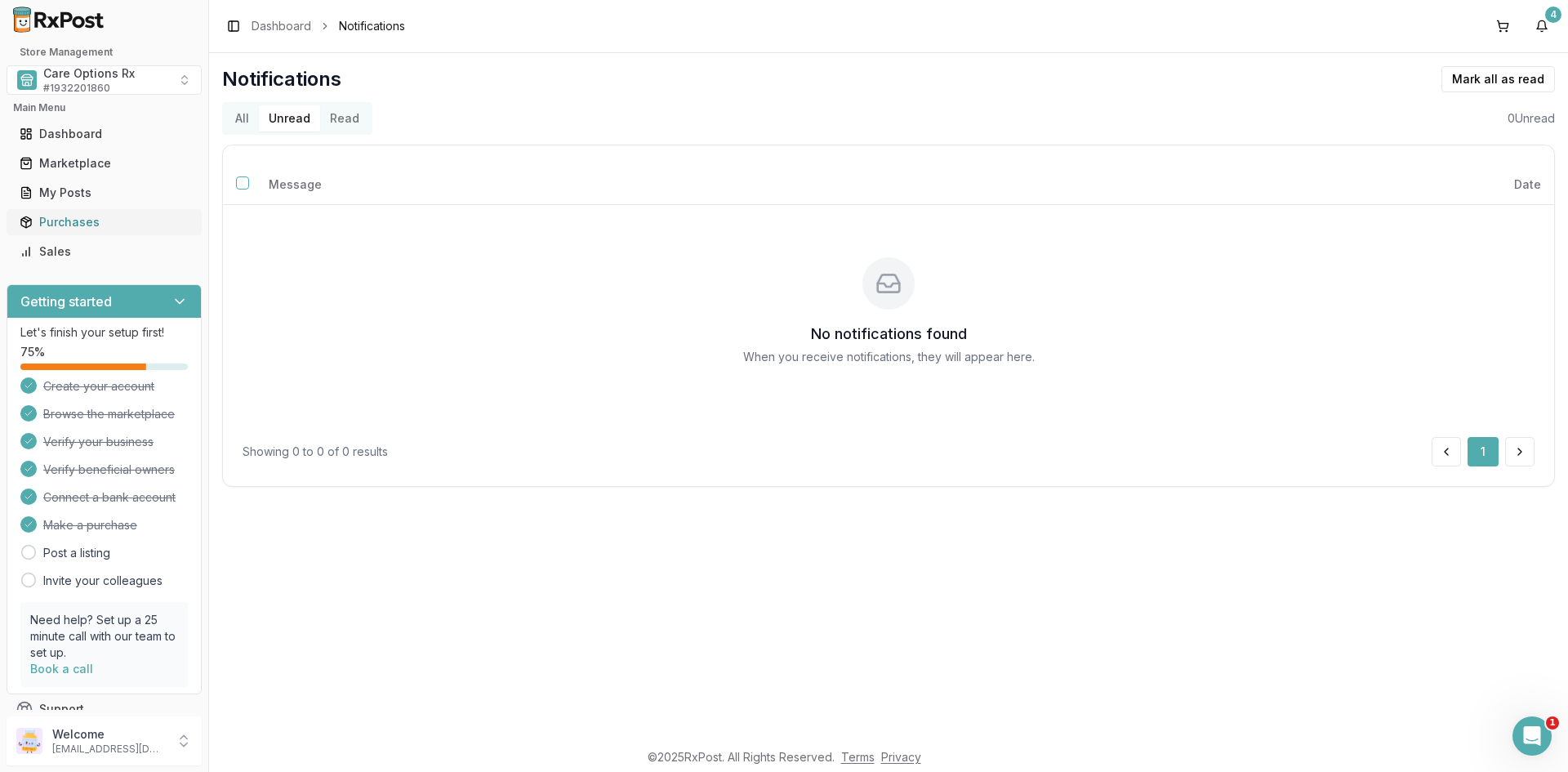
click at [47, 215] on div "Purchases" at bounding box center [104, 222] width 169 height 17
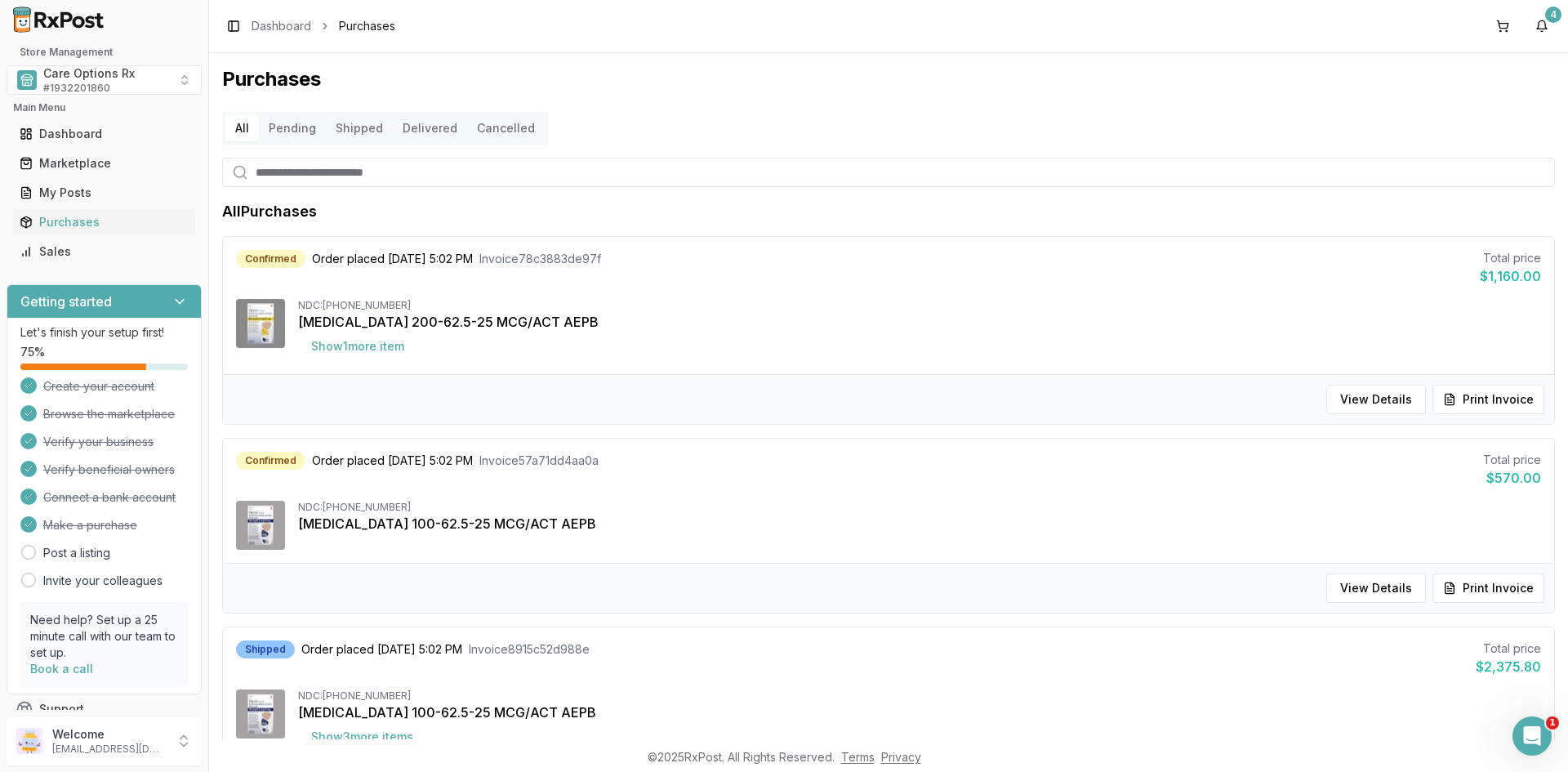
click at [430, 128] on button "Delivered" at bounding box center [429, 128] width 74 height 26
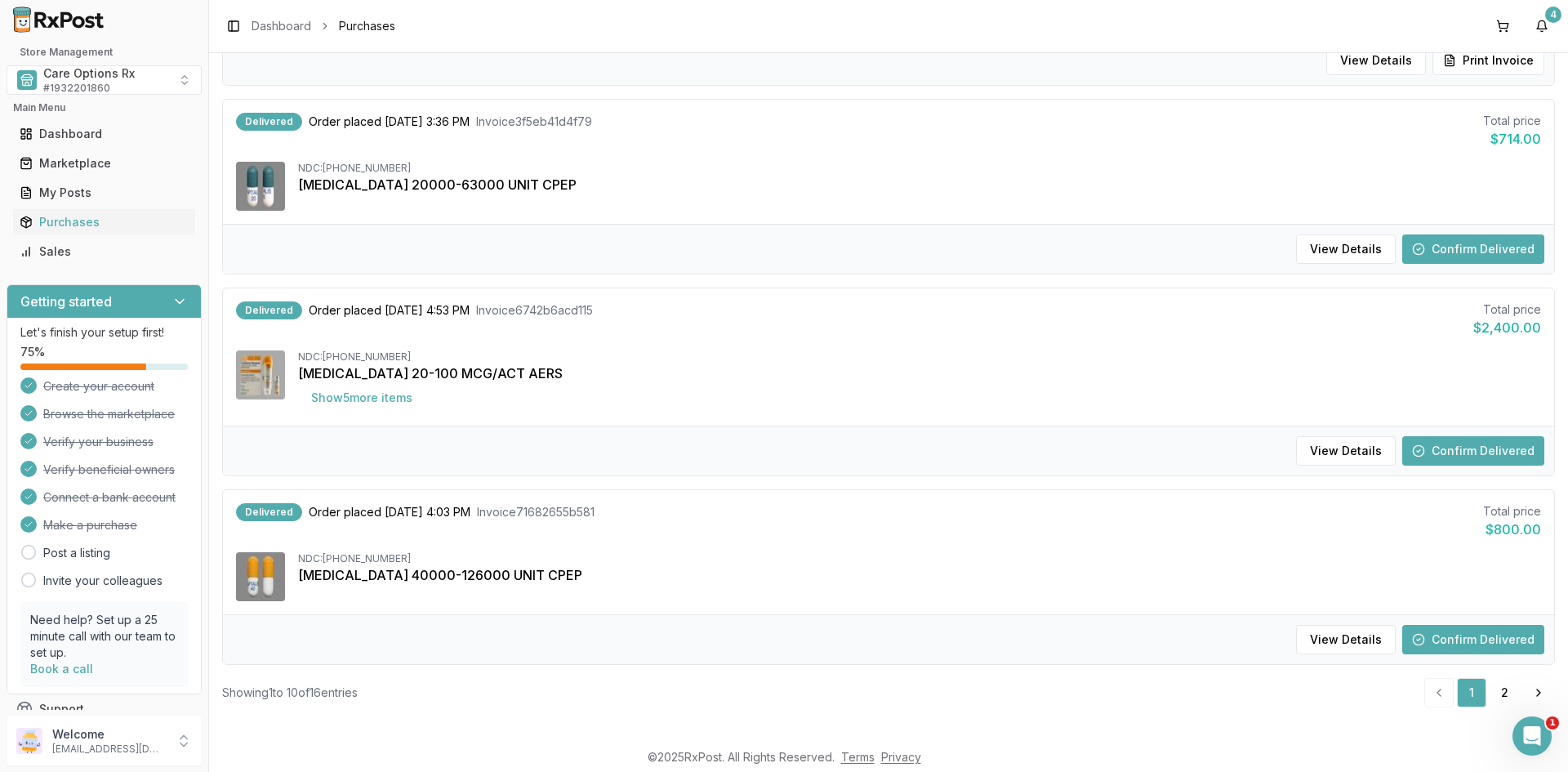
scroll to position [1531, 0]
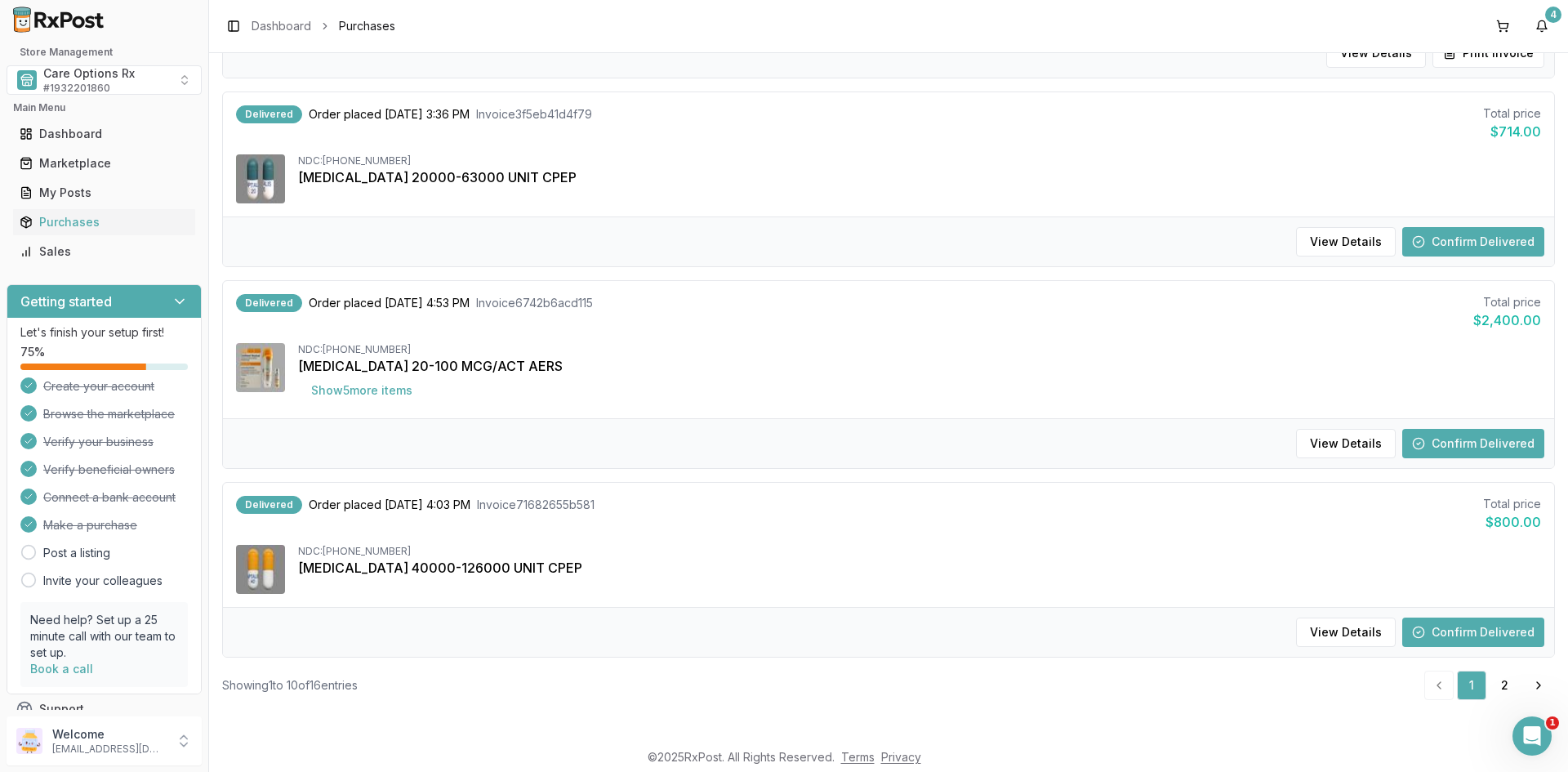
click at [1469, 238] on button "Confirm Delivered" at bounding box center [1473, 241] width 142 height 29
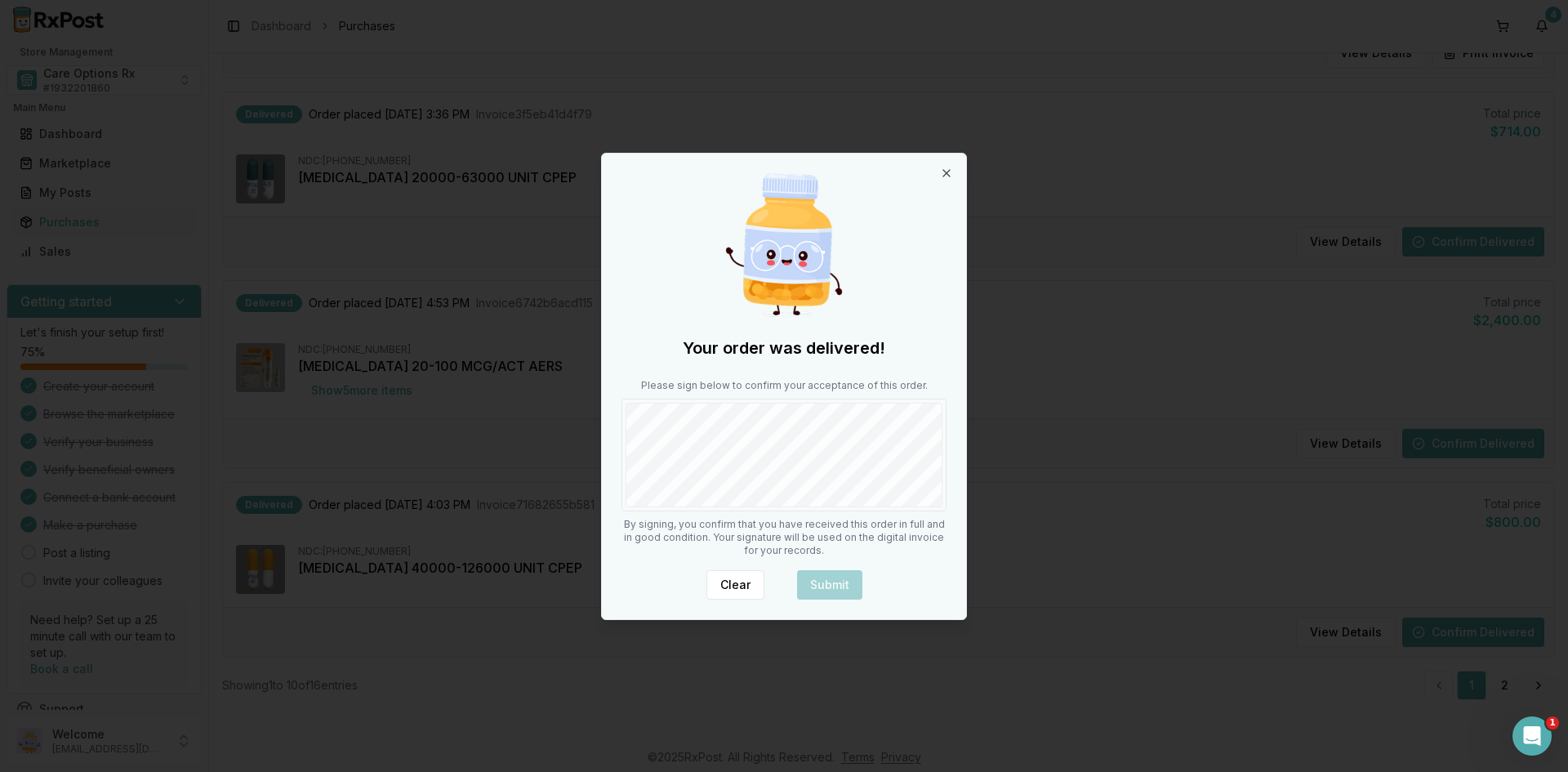
click at [648, 521] on div "Your order was delivered! Please sign below to confirm your acceptance of this …" at bounding box center [784, 386] width 364 height 465
click at [814, 580] on button "Submit" at bounding box center [830, 584] width 65 height 29
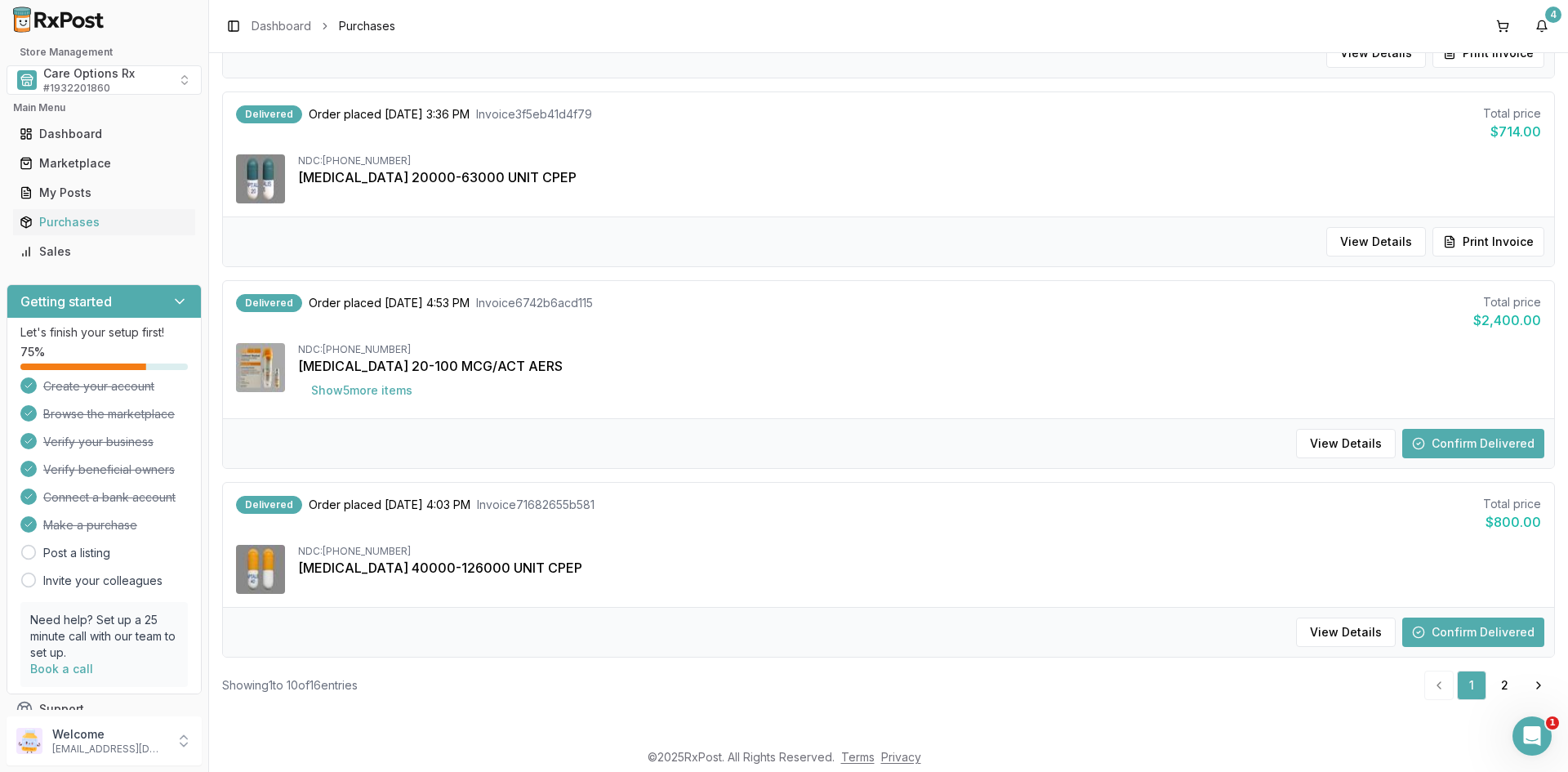
click at [1440, 433] on button "Confirm Delivered" at bounding box center [1473, 443] width 142 height 29
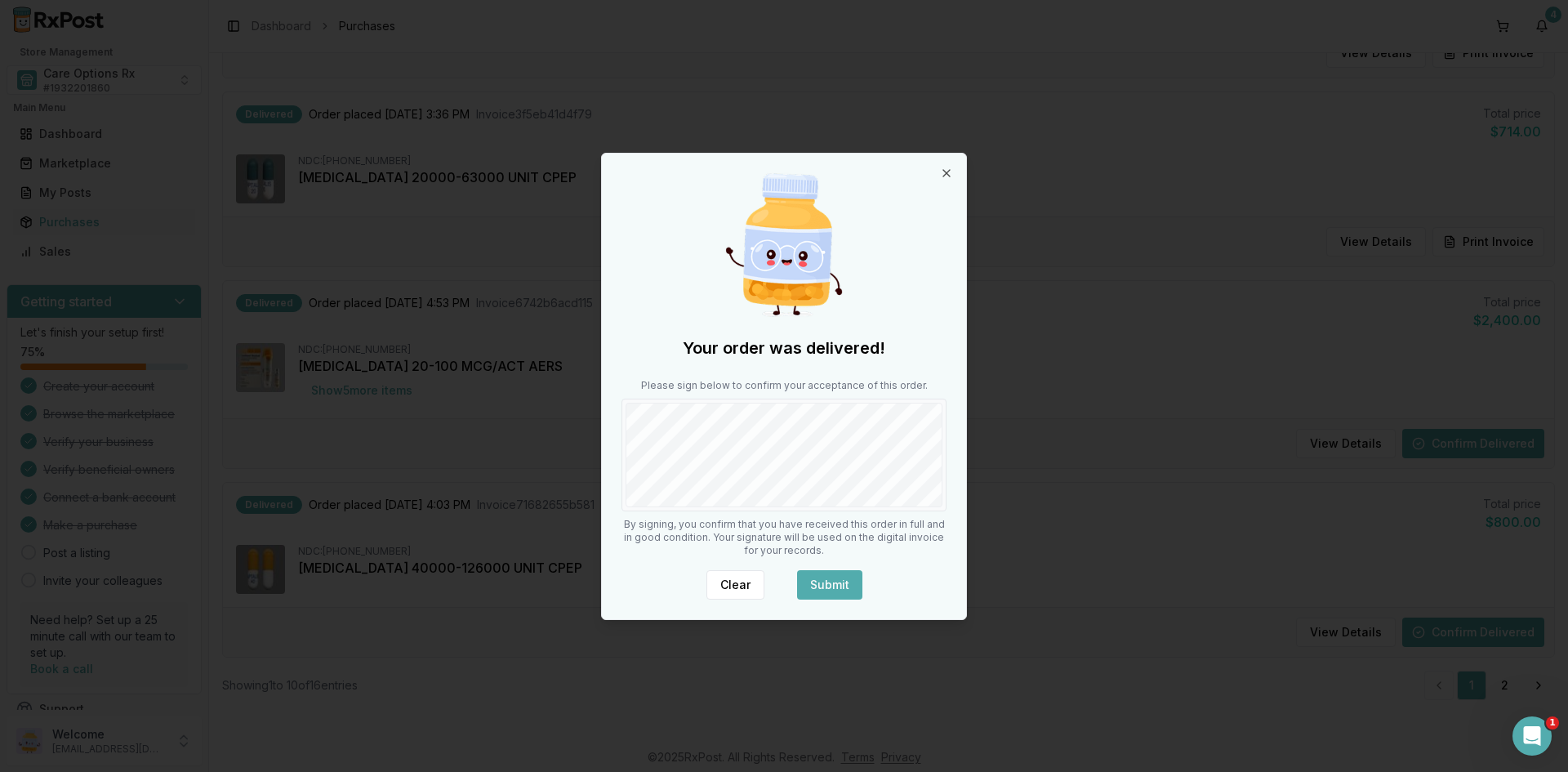
click at [840, 578] on button "Submit" at bounding box center [830, 584] width 65 height 29
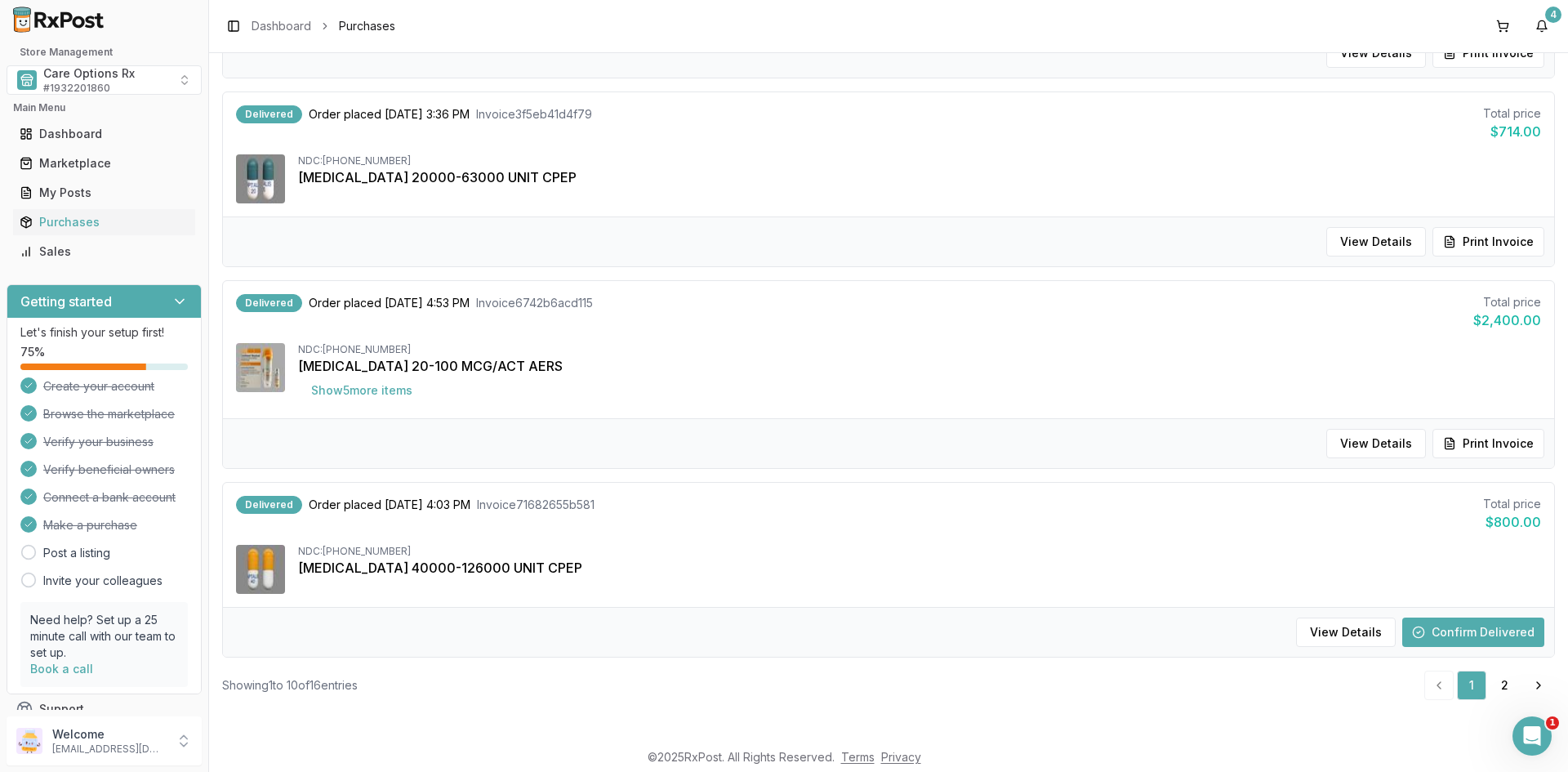
click at [1426, 629] on button "Confirm Delivered" at bounding box center [1473, 632] width 142 height 29
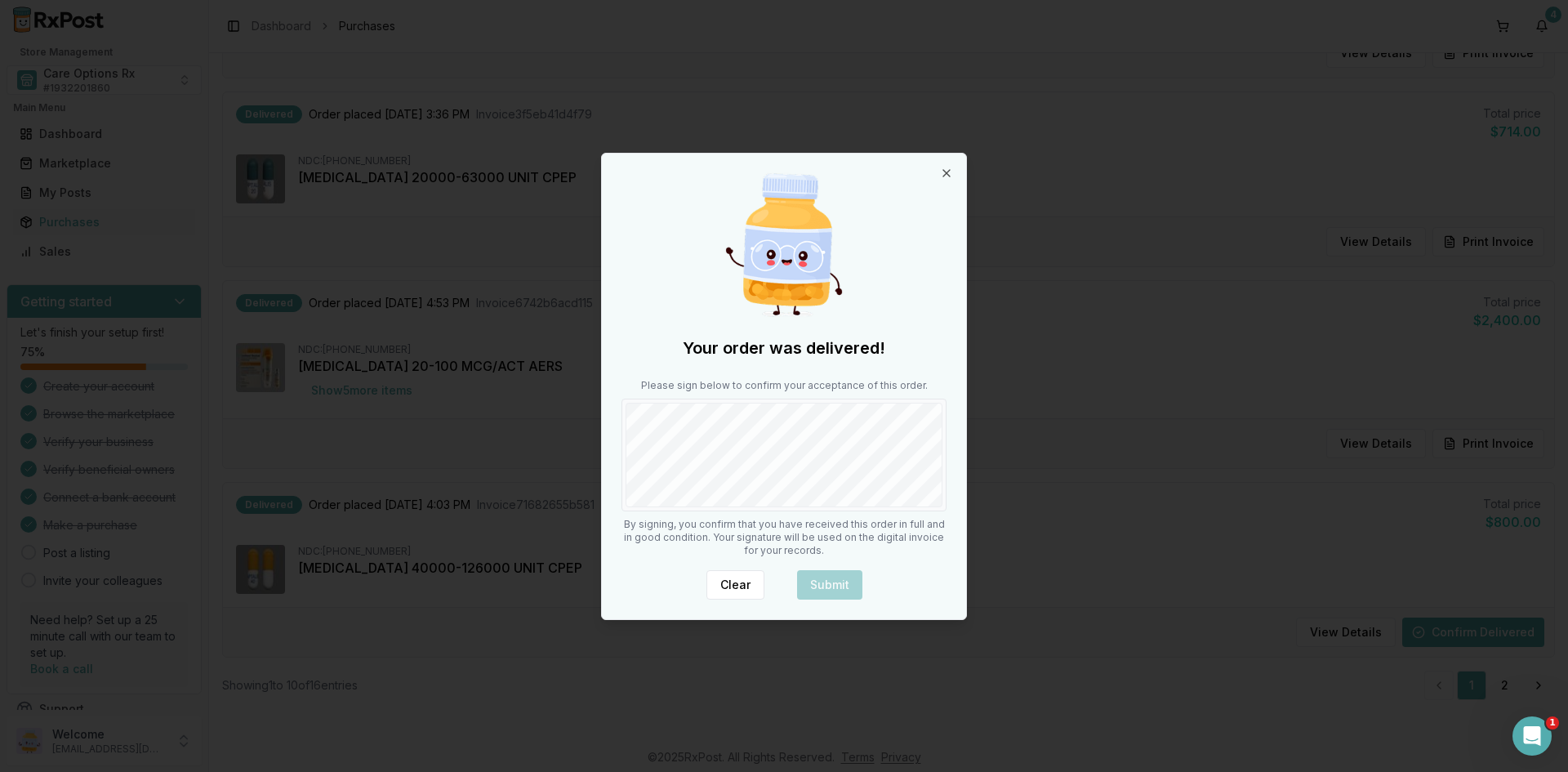
click at [639, 514] on div "Your order was delivered! Please sign below to confirm your acceptance of this …" at bounding box center [784, 386] width 364 height 465
click at [808, 574] on button "Submit" at bounding box center [830, 584] width 65 height 29
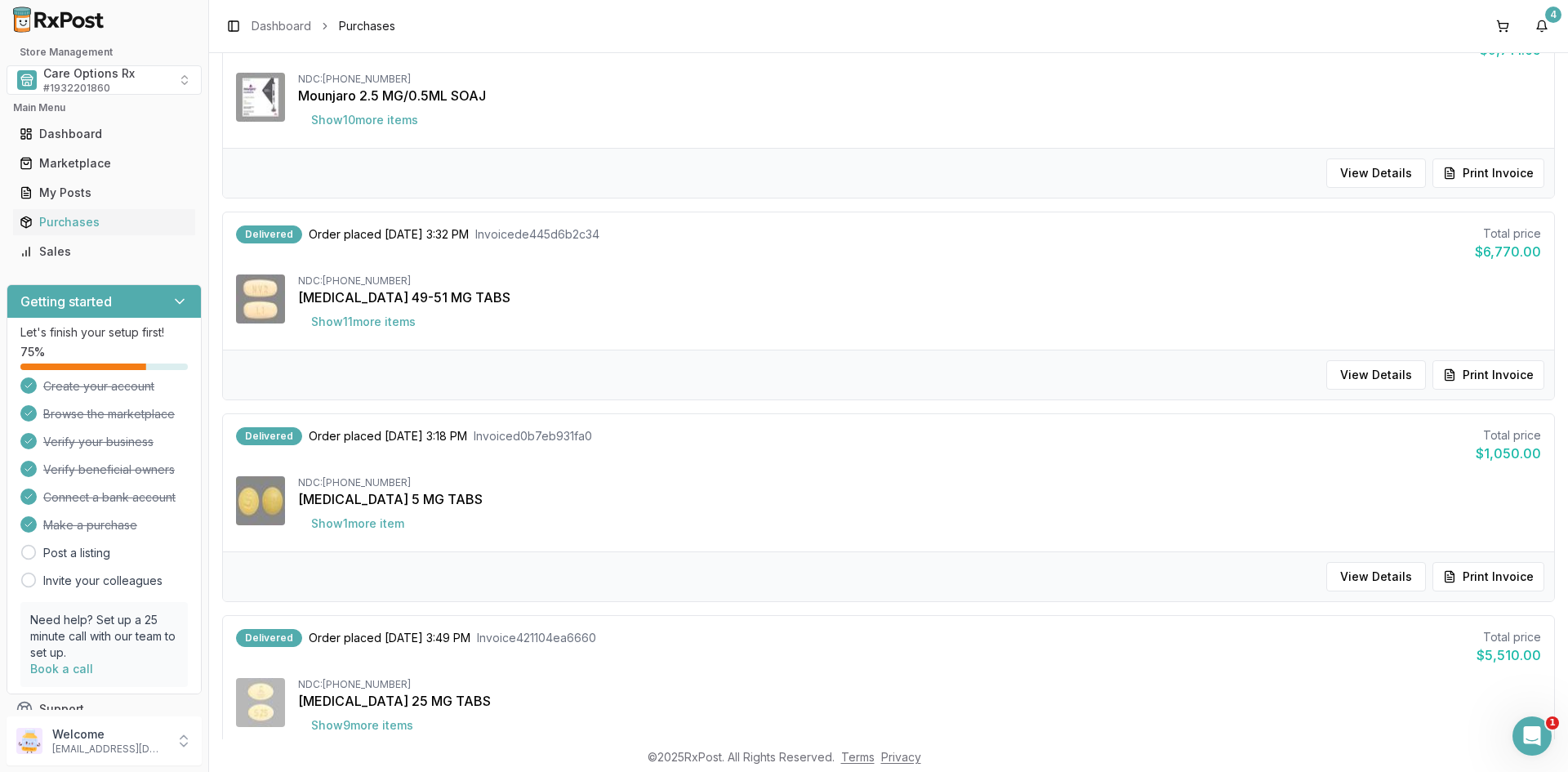
scroll to position [0, 0]
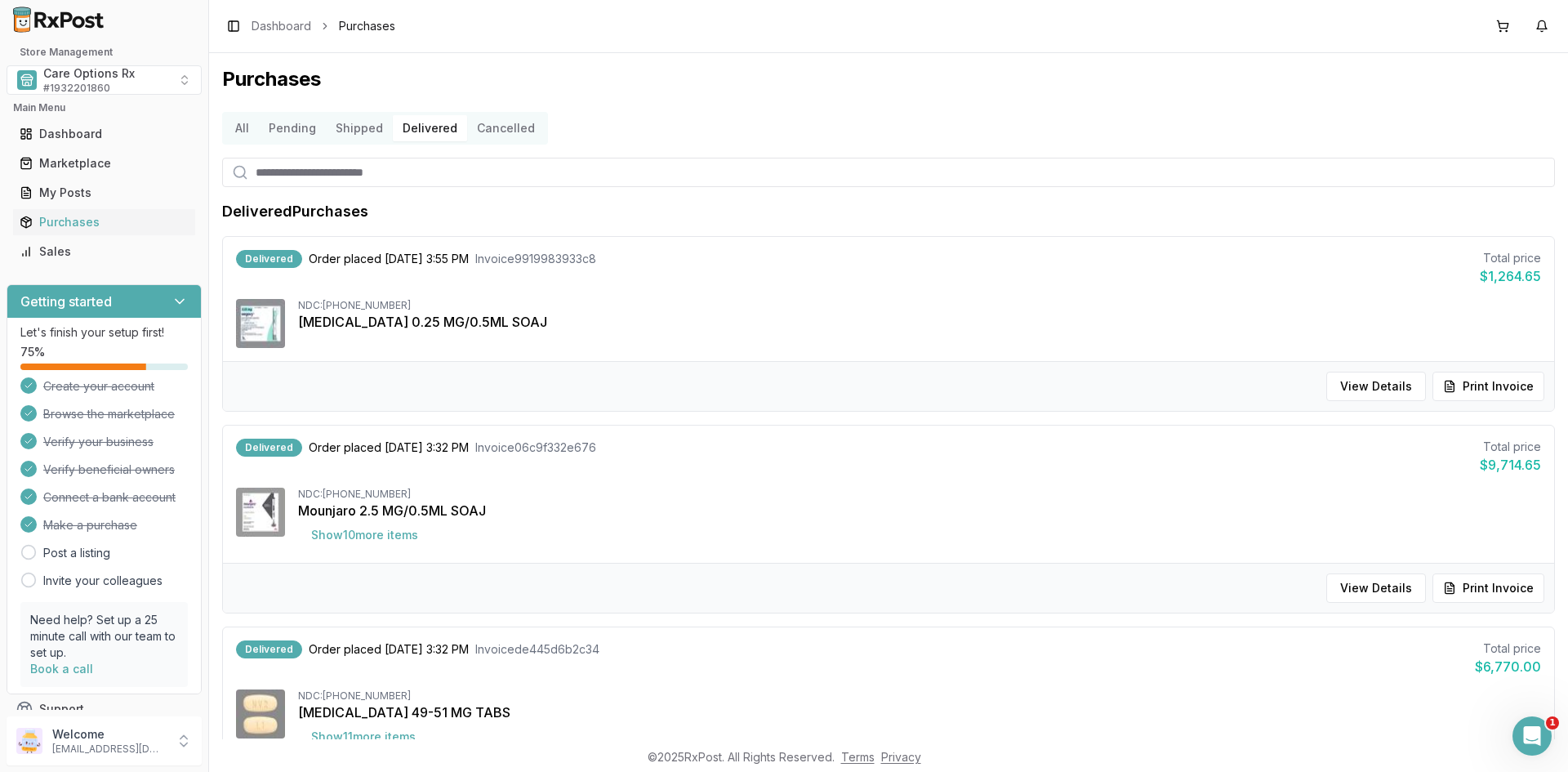
click at [839, 137] on div "All Pending Shipped Delivered Cancelled" at bounding box center [888, 128] width 1332 height 33
click at [75, 165] on div "Marketplace" at bounding box center [104, 164] width 169 height 17
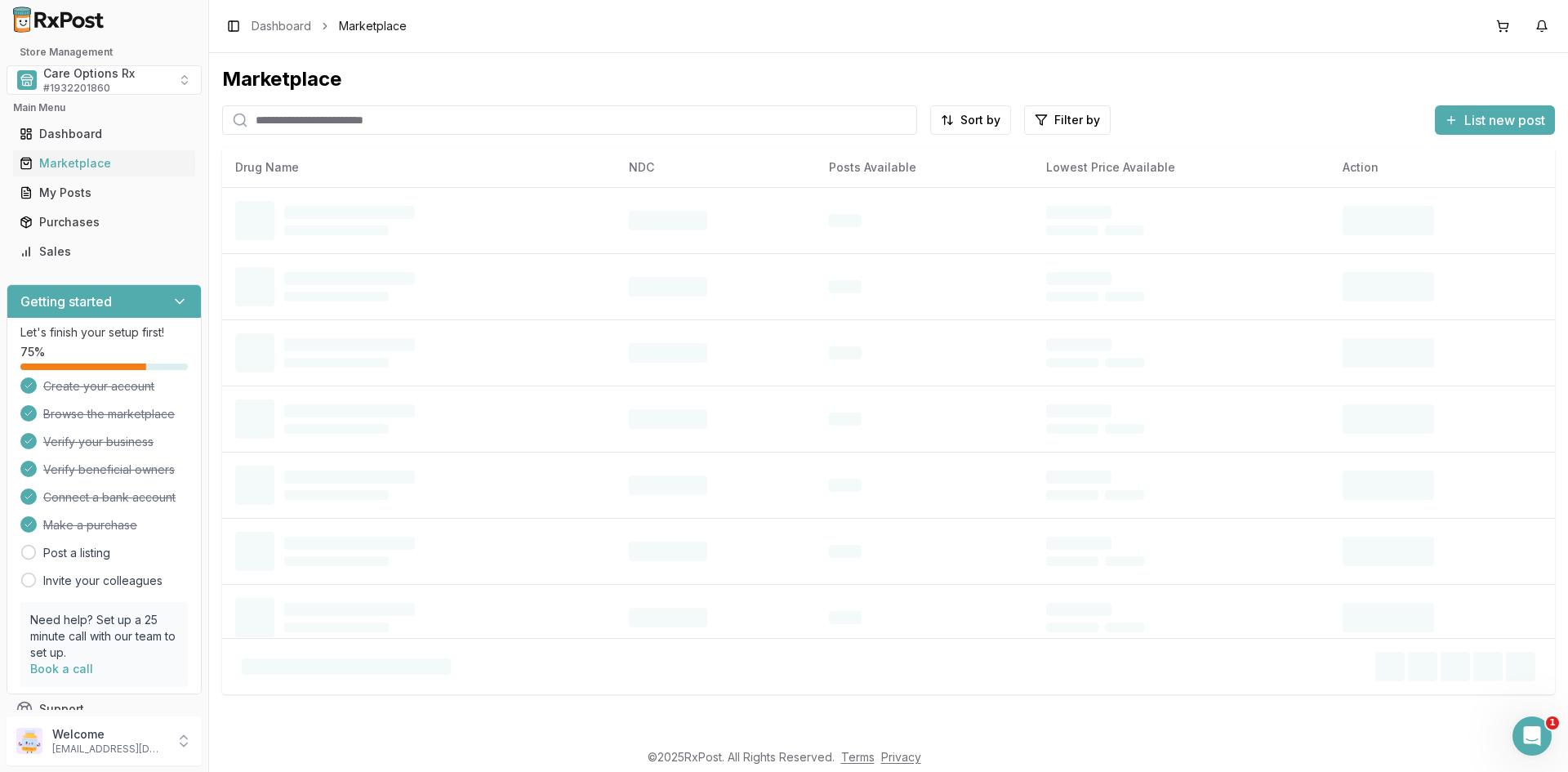
click at [313, 119] on input "search" at bounding box center [570, 119] width 695 height 29
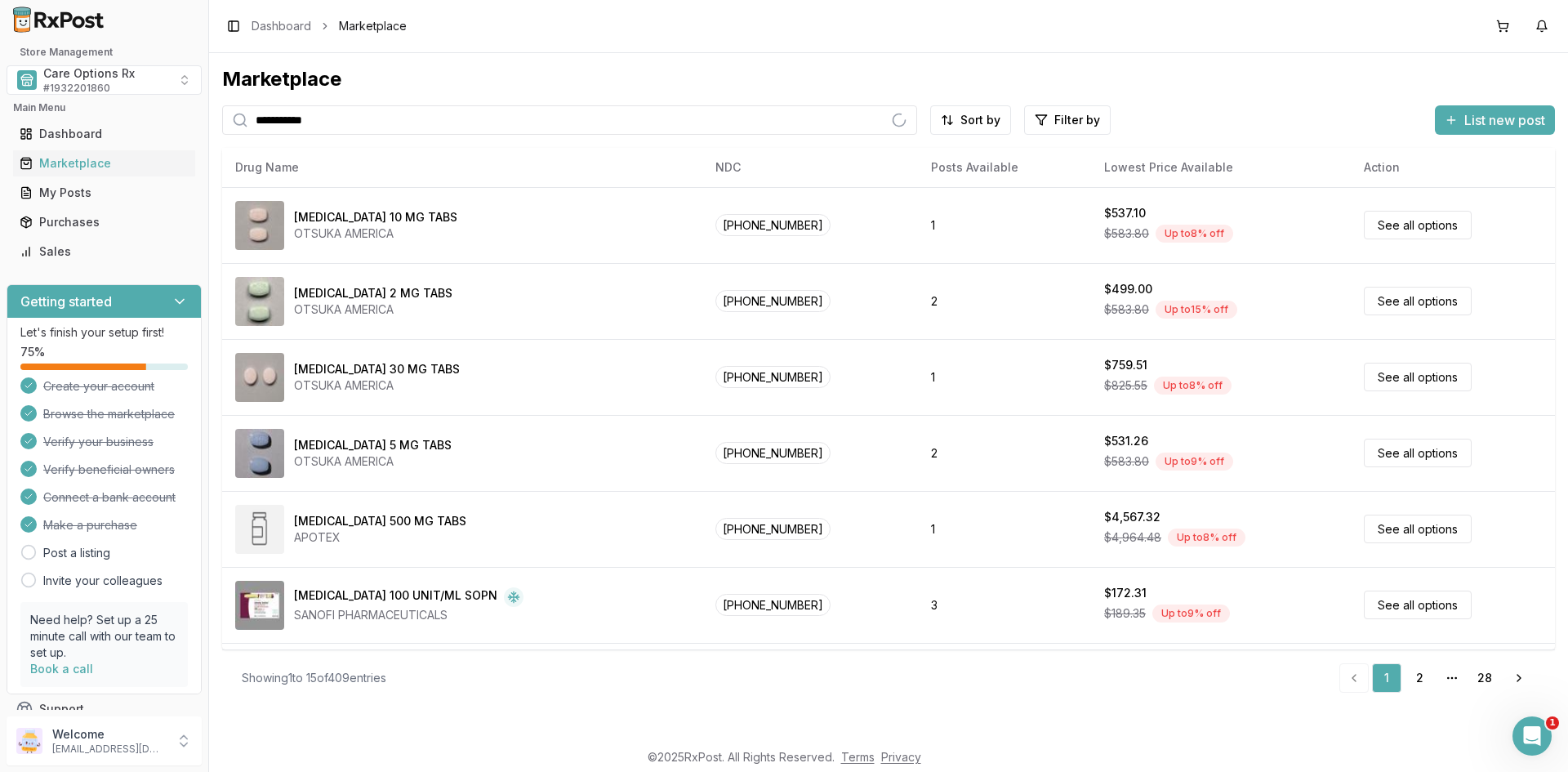
type input "**********"
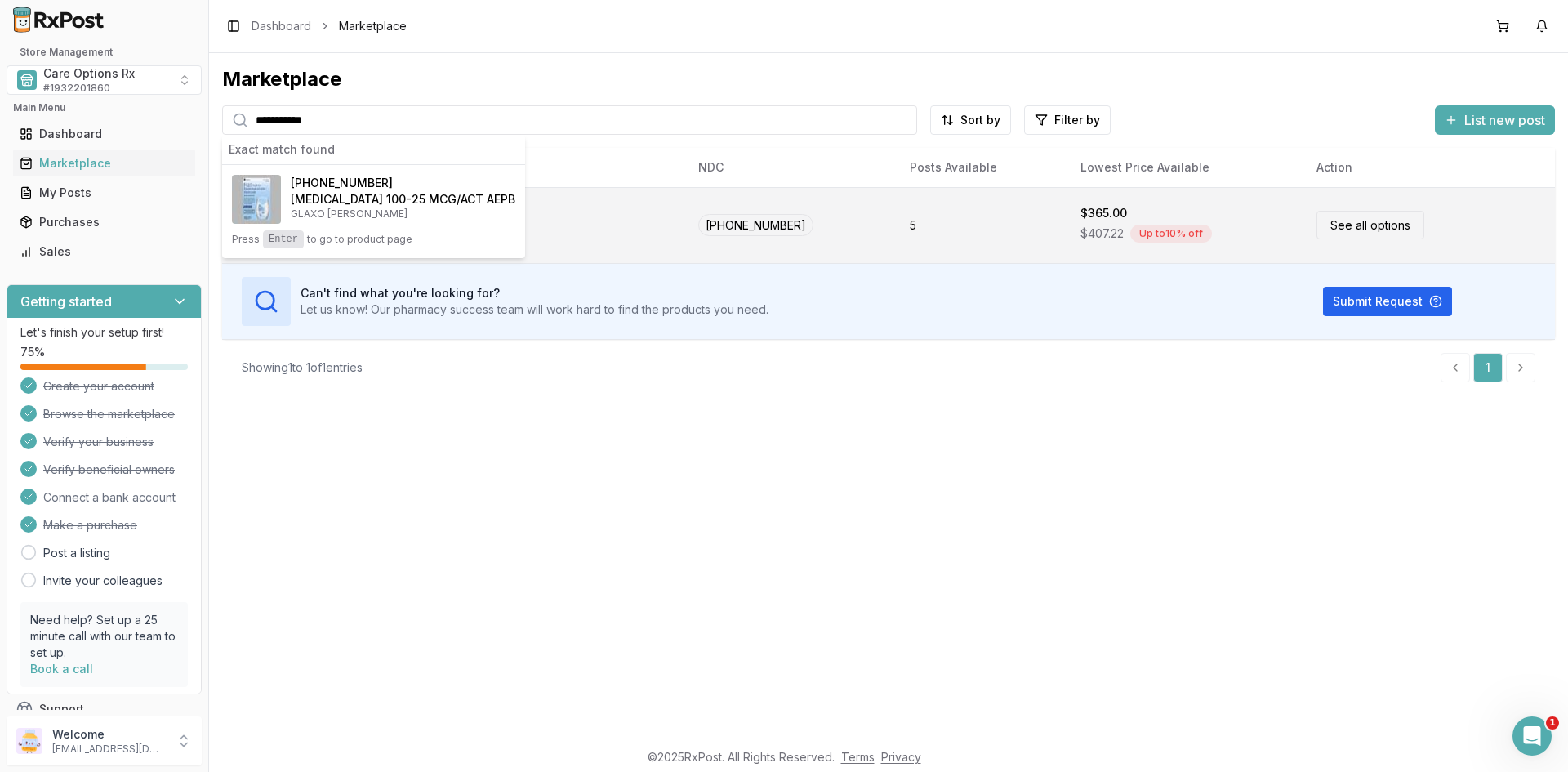
click at [1332, 221] on link "See all options" at bounding box center [1370, 225] width 108 height 28
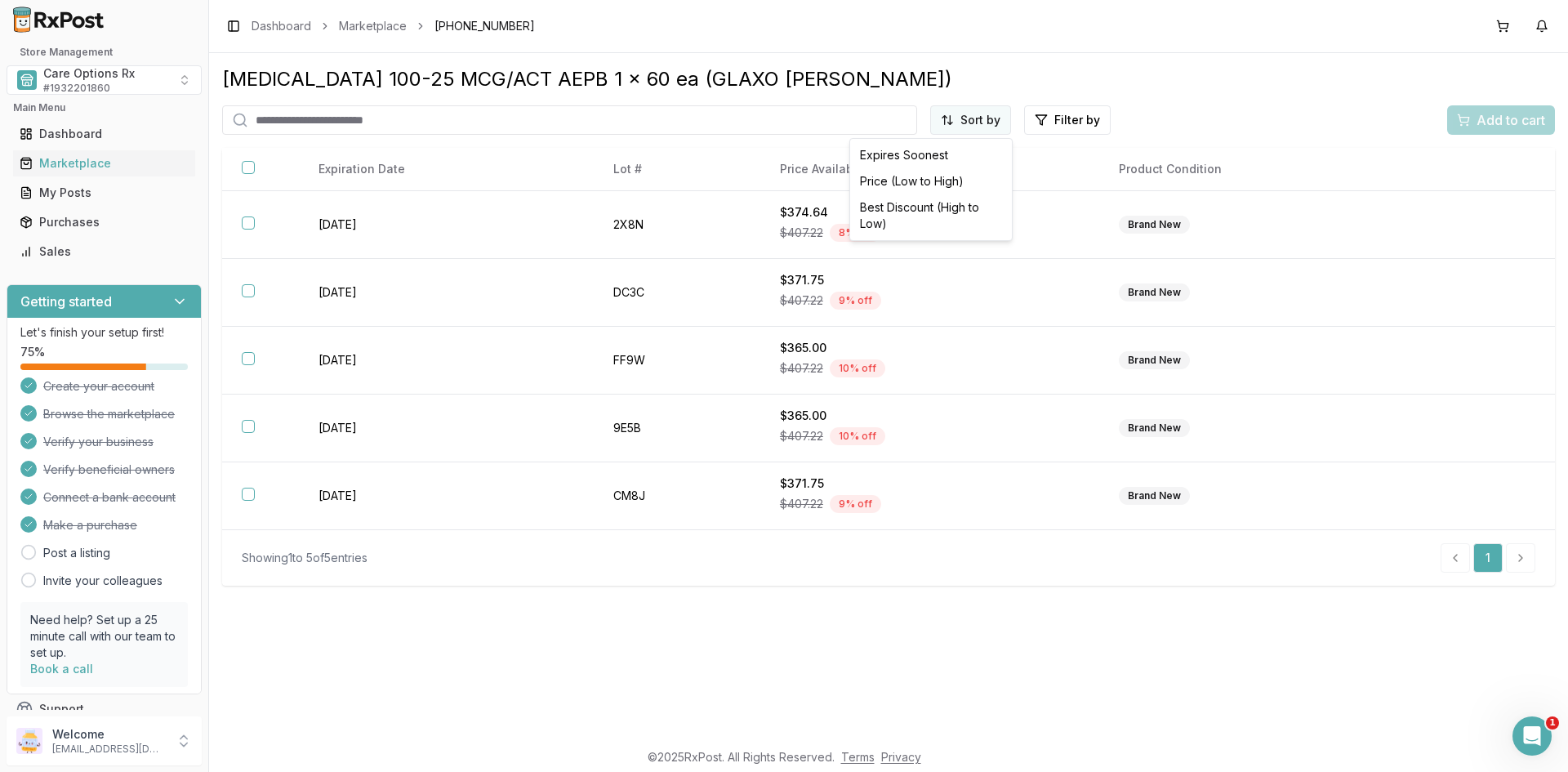
click at [971, 122] on html "Store Management Care Options Rx # 1932201860 Main Menu Dashboard Marketplace M…" at bounding box center [784, 386] width 1568 height 772
click at [916, 206] on div "Best Discount (High to Low)" at bounding box center [931, 216] width 155 height 43
click at [41, 163] on div "Marketplace" at bounding box center [104, 164] width 169 height 17
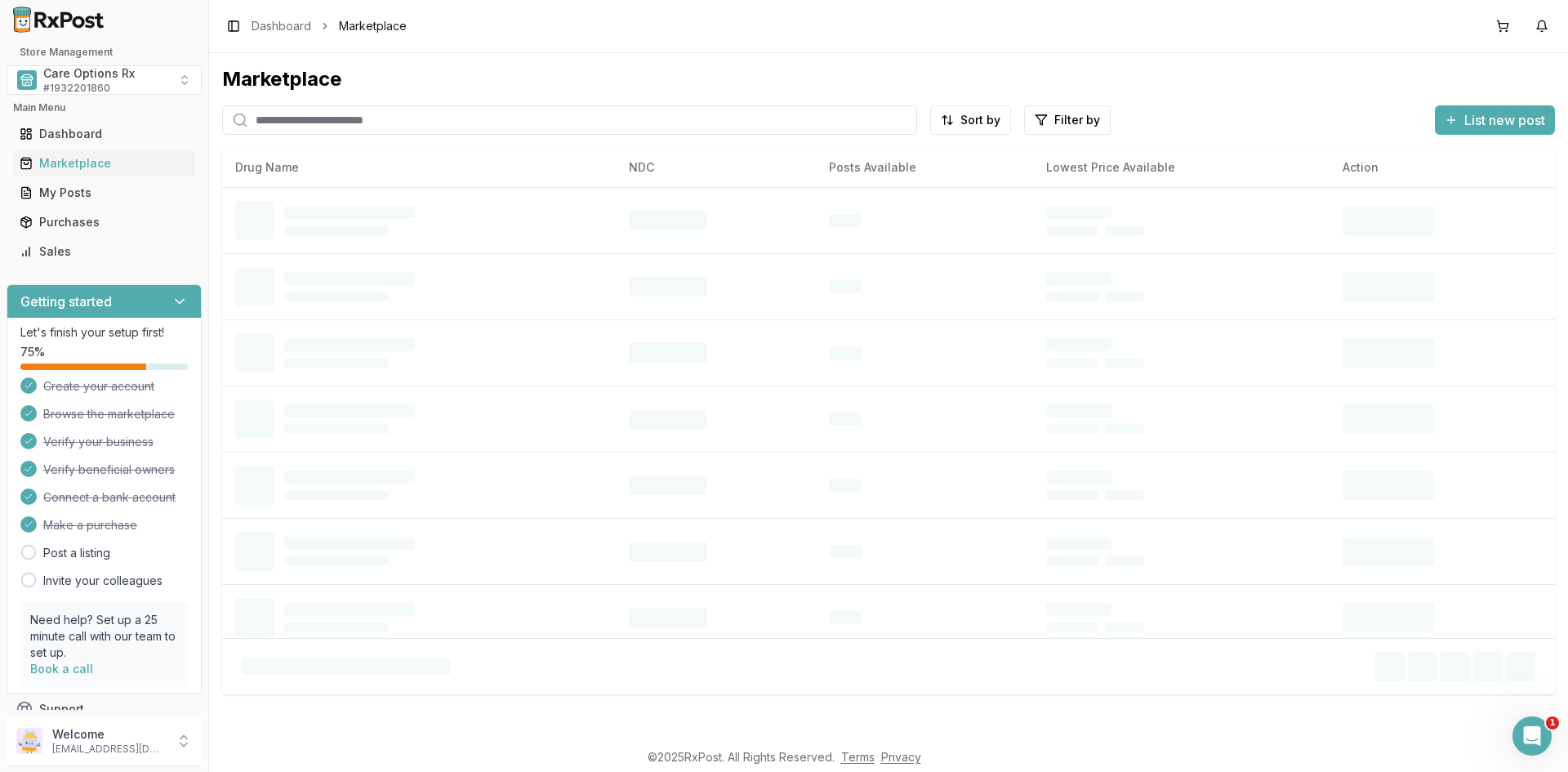
click at [301, 125] on input "search" at bounding box center [570, 119] width 695 height 29
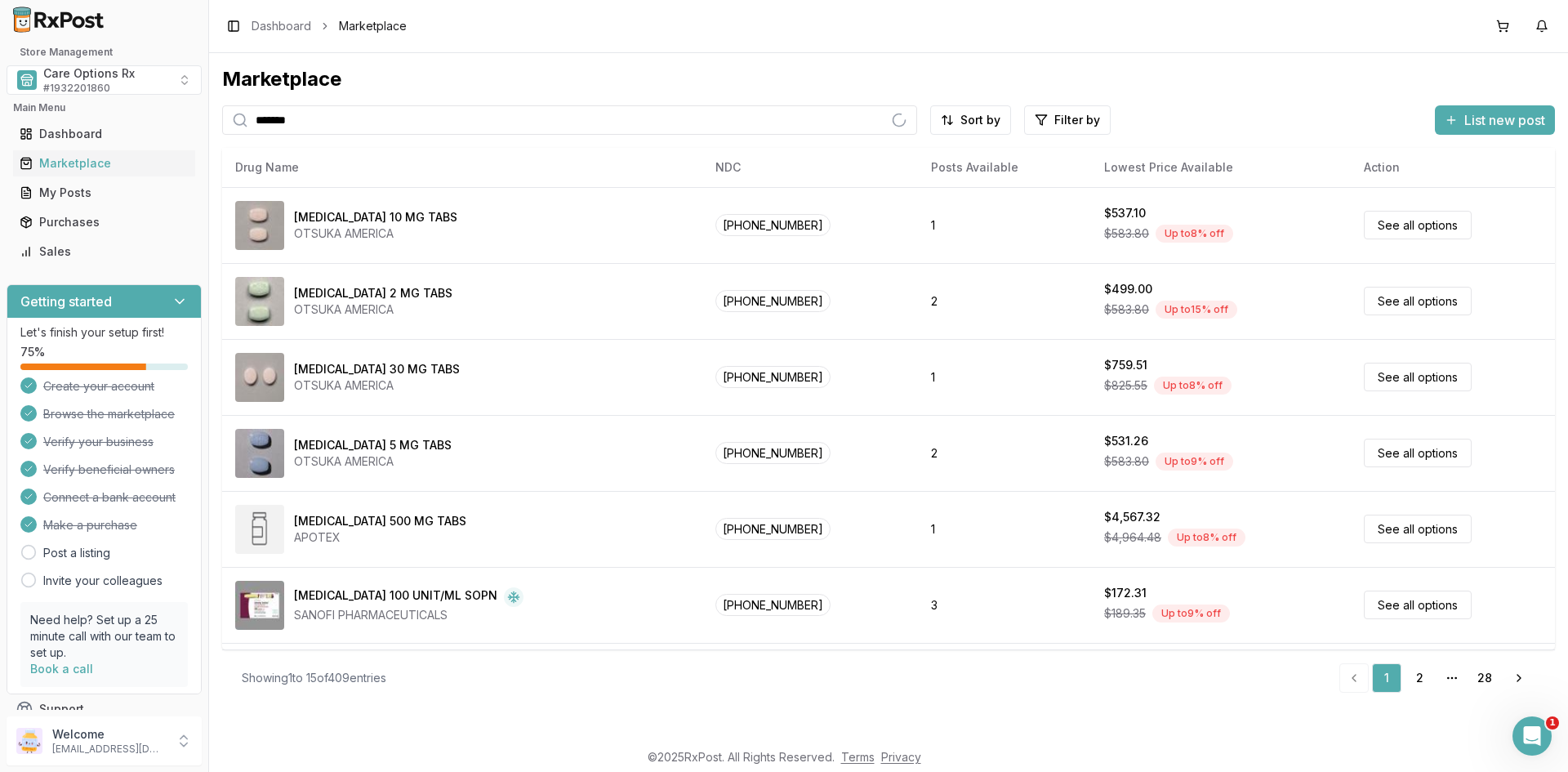
type input "*******"
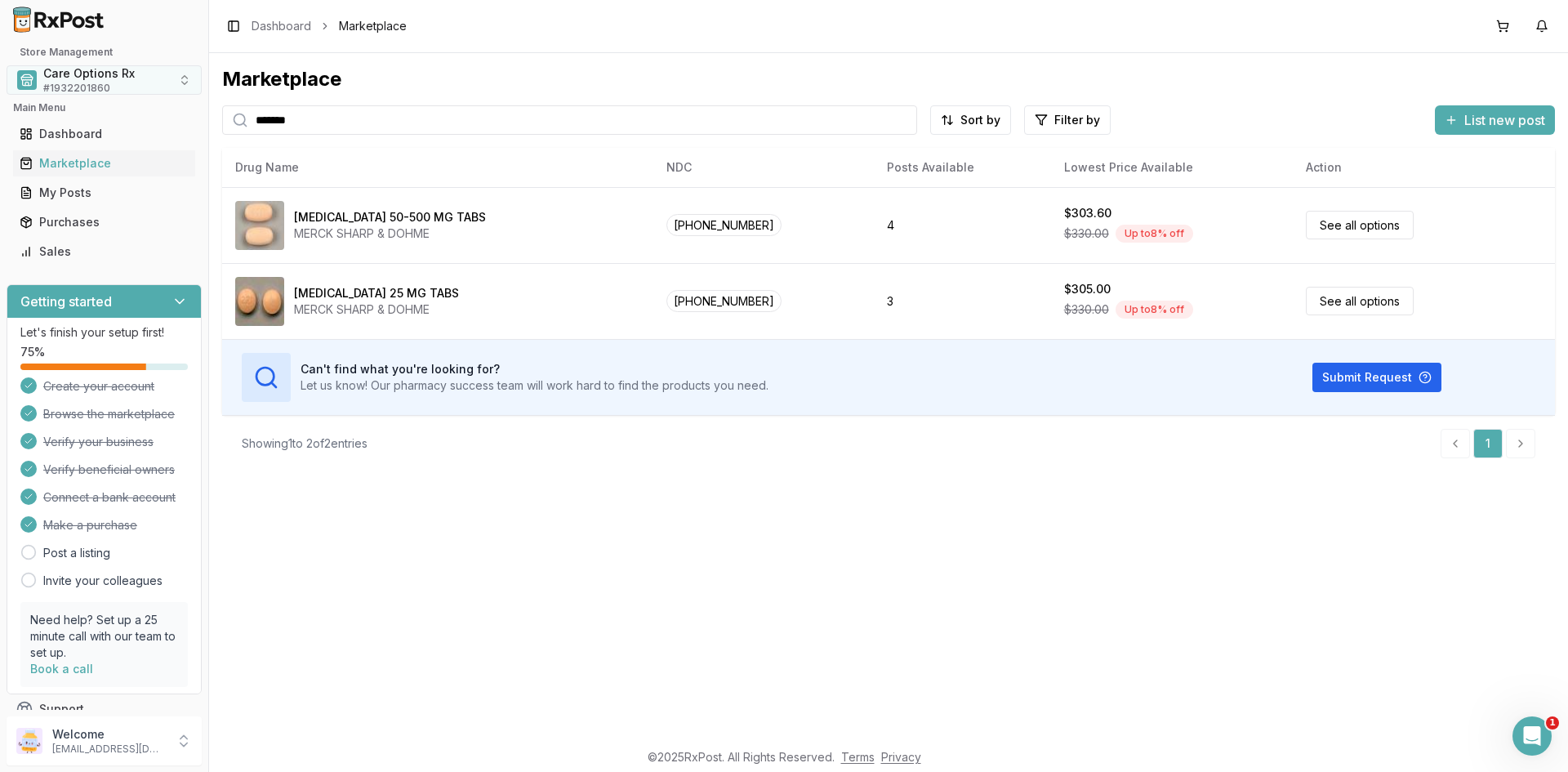
click at [72, 84] on span "# 1932201860" at bounding box center [77, 89] width 67 height 13
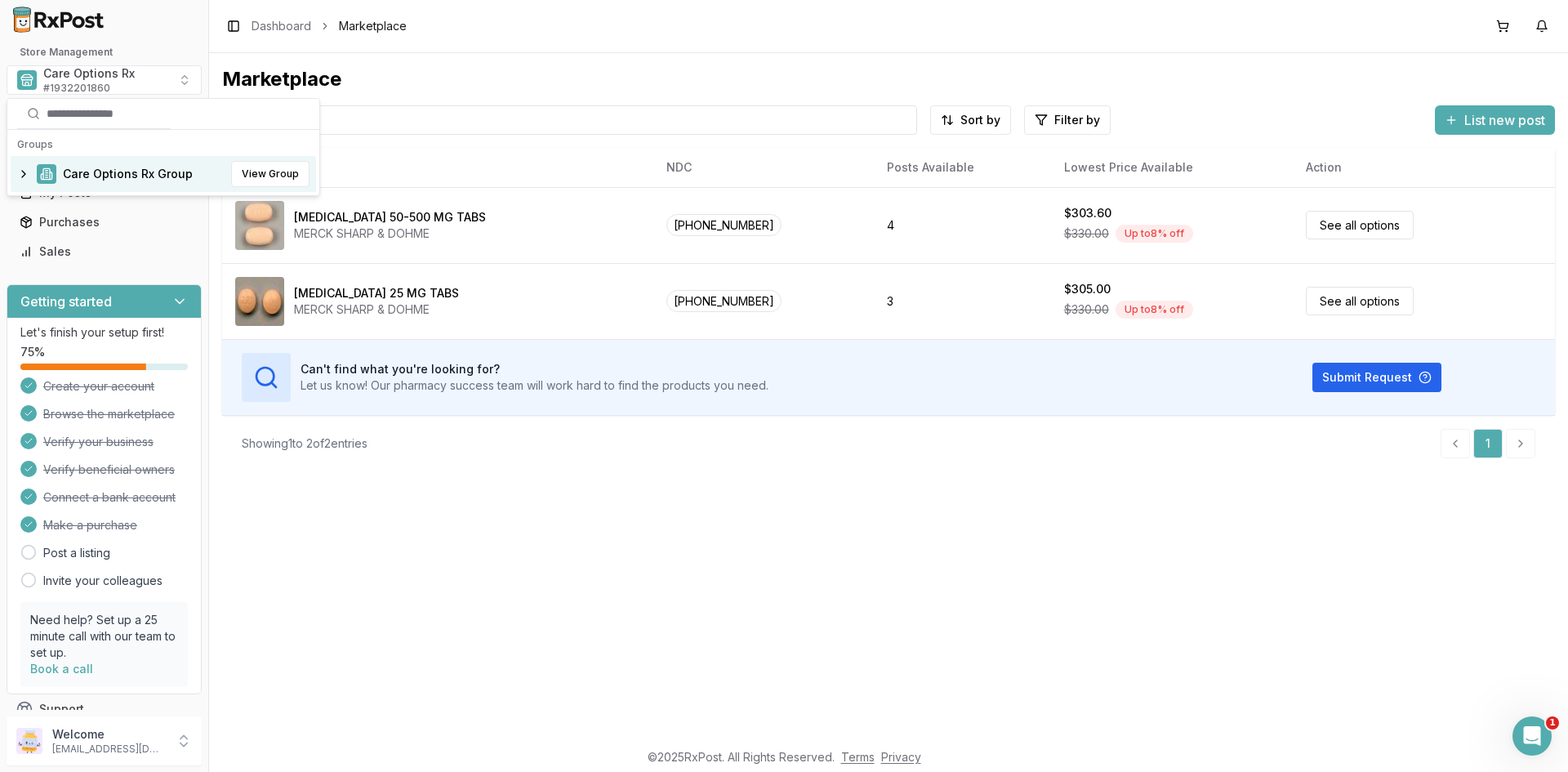
click at [89, 173] on span "Care Options Rx Group" at bounding box center [127, 174] width 129 height 17
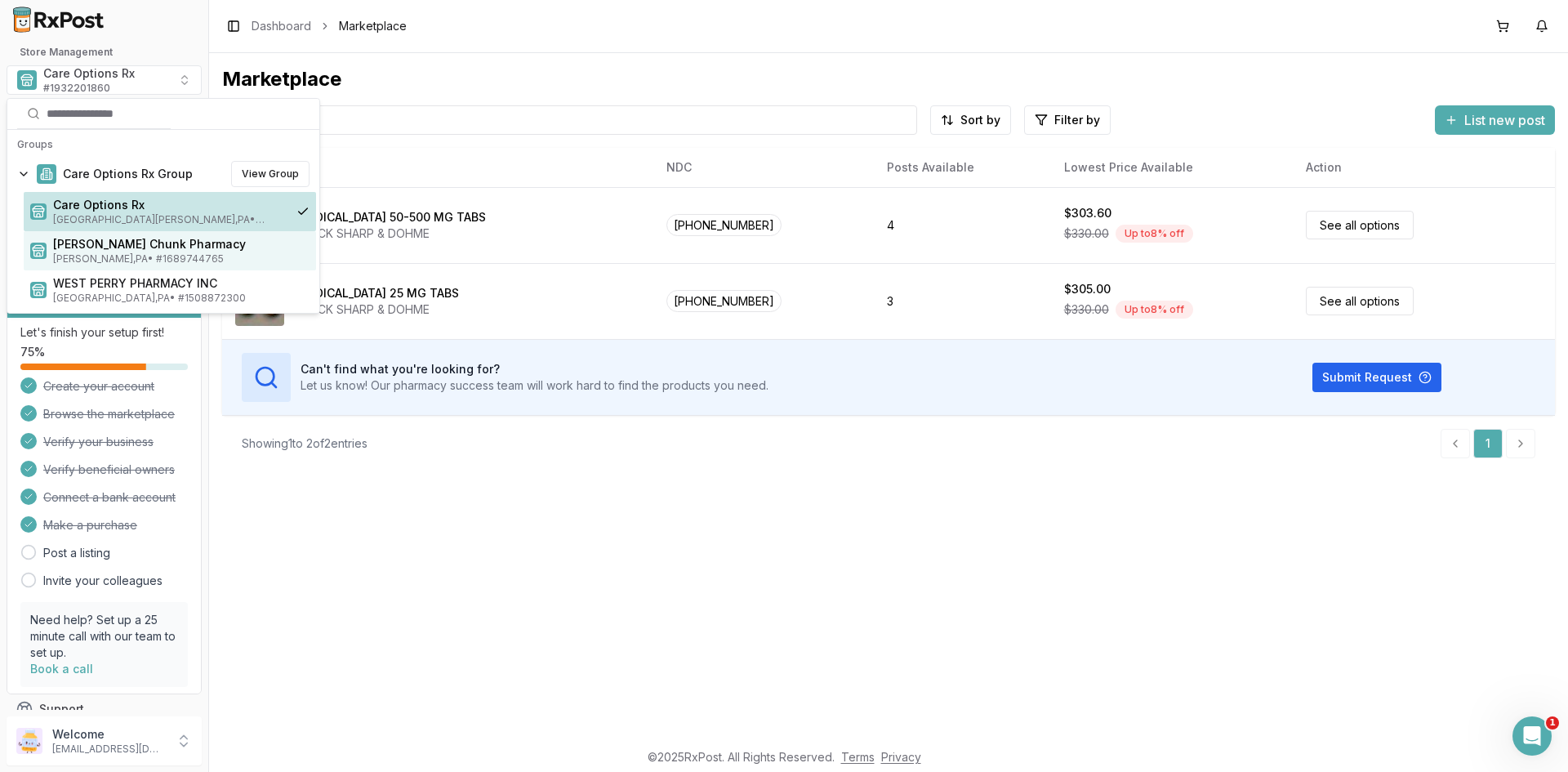
click at [90, 247] on span "[PERSON_NAME] Chunk Pharmacy" at bounding box center [181, 244] width 256 height 17
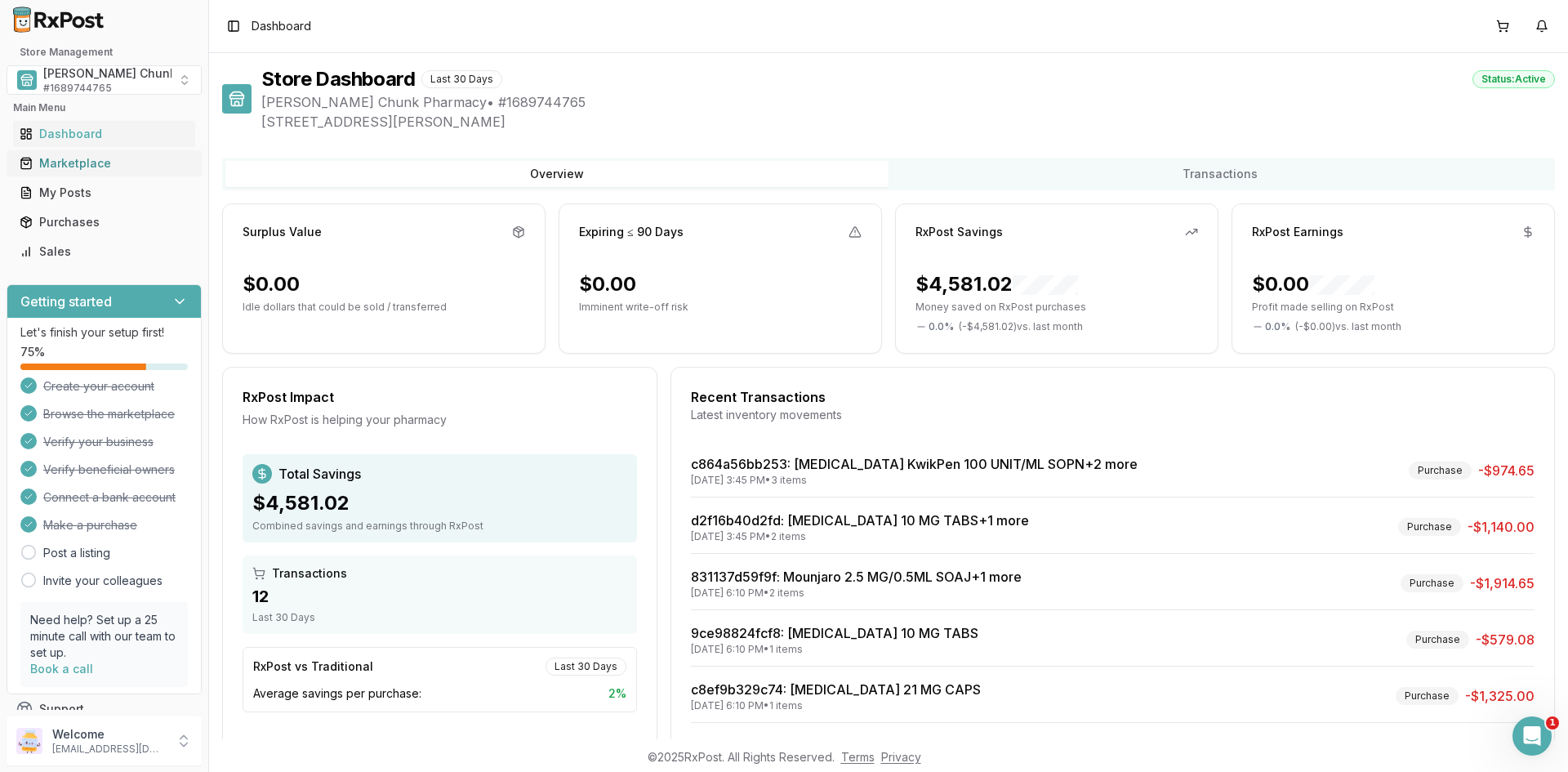
click at [45, 163] on div "Marketplace" at bounding box center [104, 164] width 169 height 17
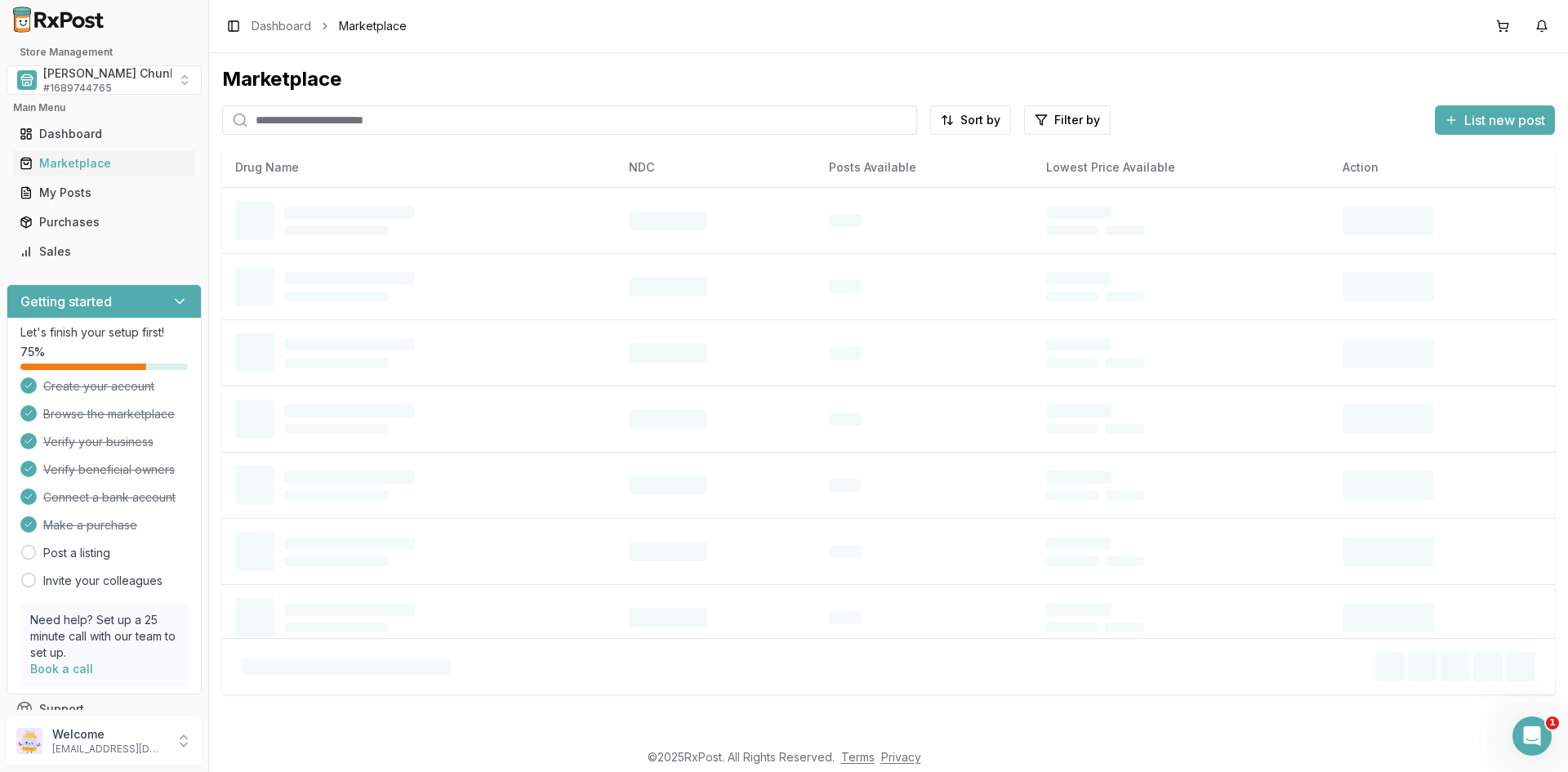
drag, startPoint x: 320, startPoint y: 125, endPoint x: 308, endPoint y: 130, distance: 13.0
click at [320, 125] on input "search" at bounding box center [570, 119] width 695 height 29
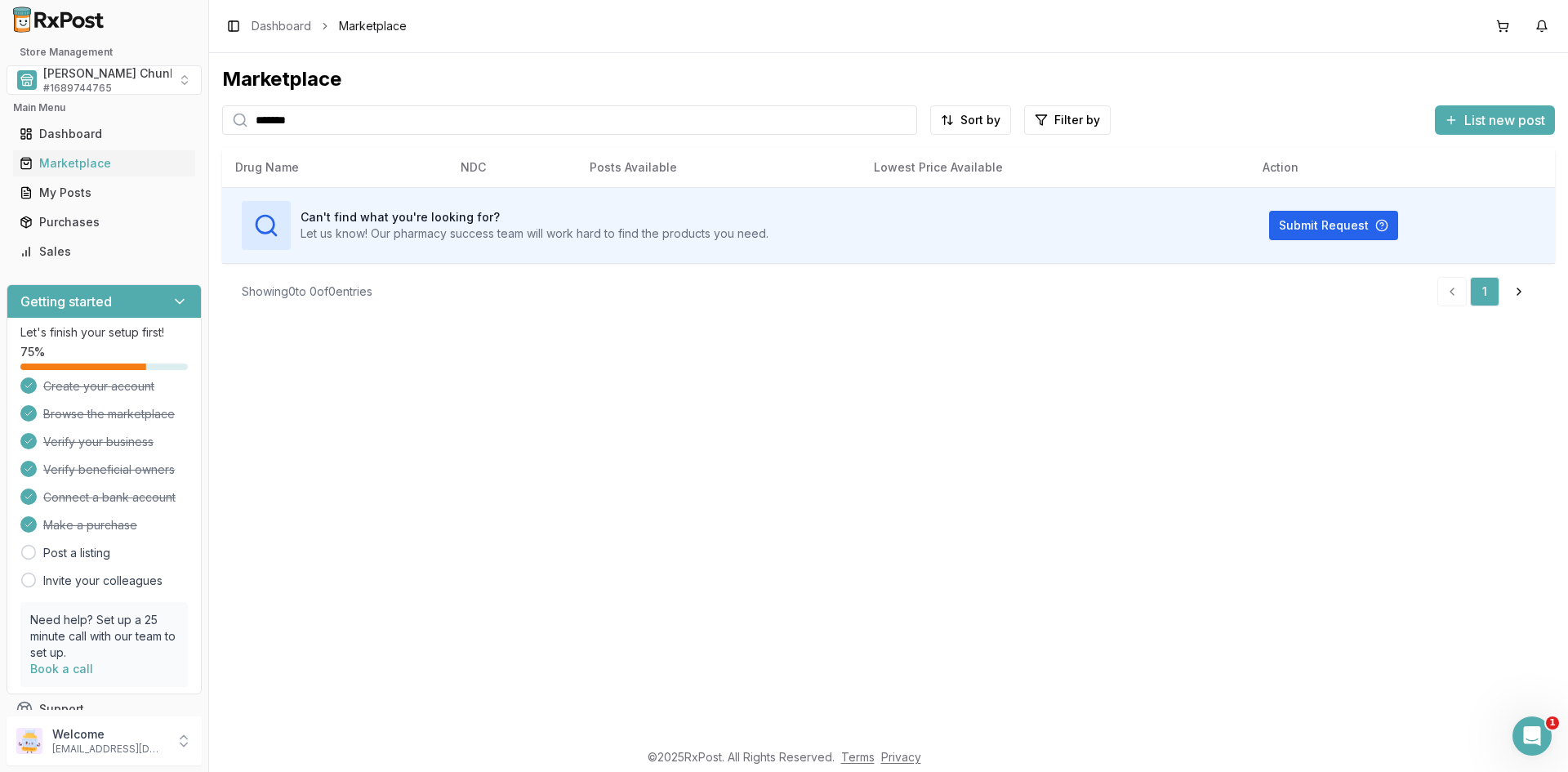
drag, startPoint x: 326, startPoint y: 123, endPoint x: 78, endPoint y: 120, distance: 248.0
click at [78, 120] on div "Store Management Mauch Chunk Pharmacy # 1689744765 Main Menu Dashboard Marketpl…" at bounding box center [784, 386] width 1568 height 772
click at [393, 115] on input "**********" at bounding box center [570, 119] width 695 height 29
drag, startPoint x: 28, startPoint y: 117, endPoint x: -66, endPoint y: 117, distance: 94.0
click at [0, 117] on html "**********" at bounding box center [784, 386] width 1568 height 772
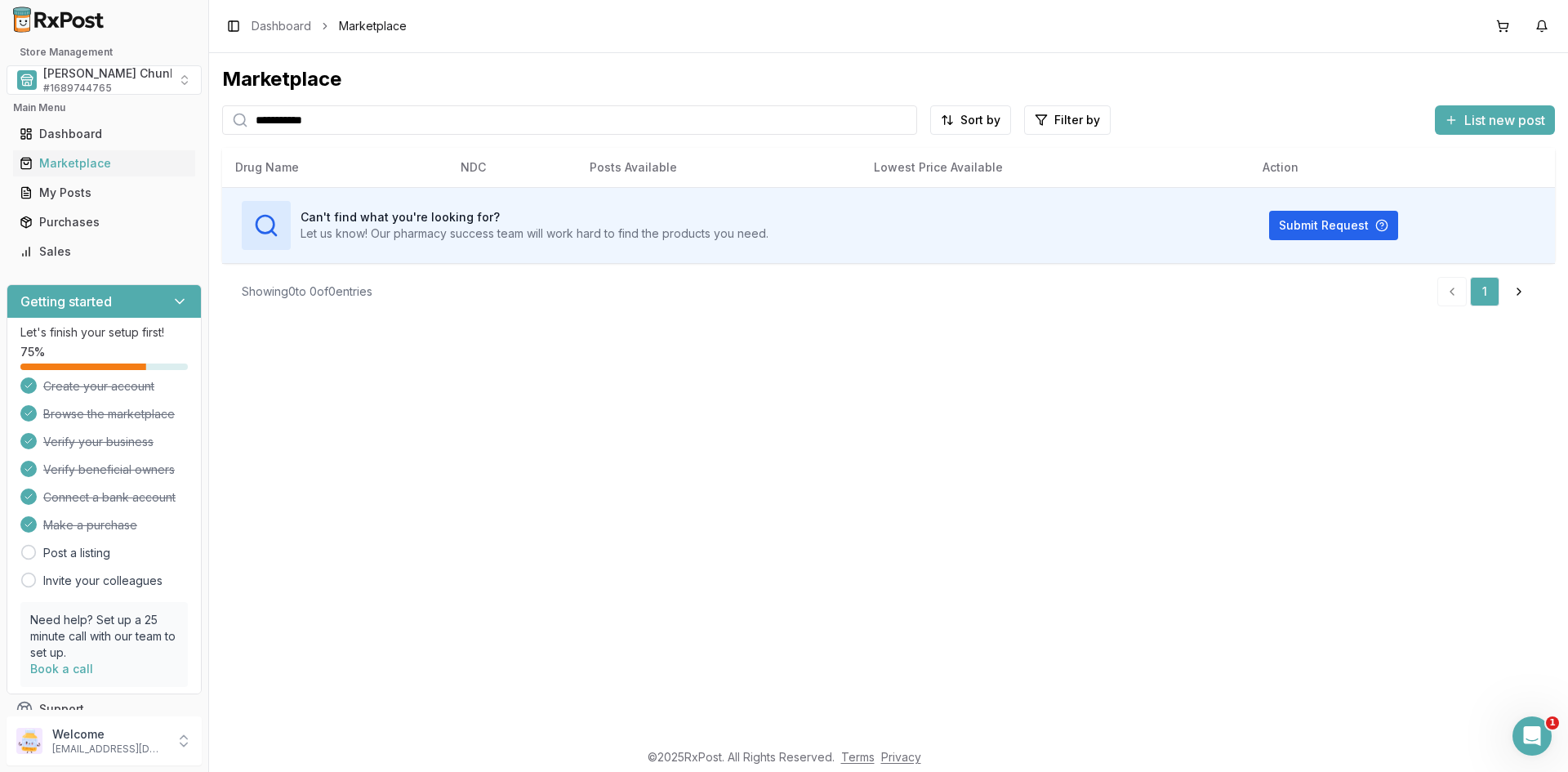
type input "**********"
click at [463, 358] on div "**********" at bounding box center [888, 396] width 1359 height 686
